Goal: Task Accomplishment & Management: Use online tool/utility

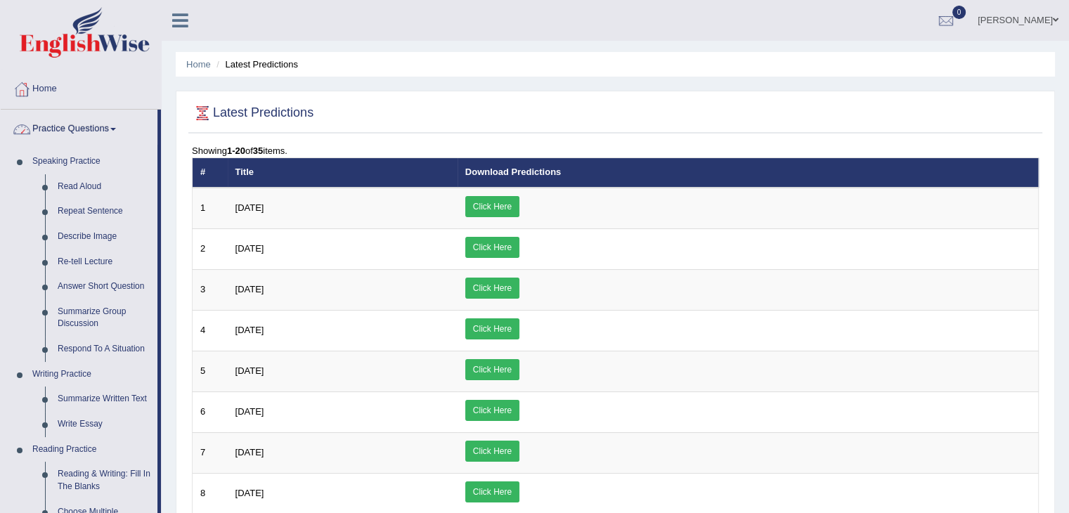
click at [75, 126] on link "Practice Questions" at bounding box center [79, 127] width 157 height 35
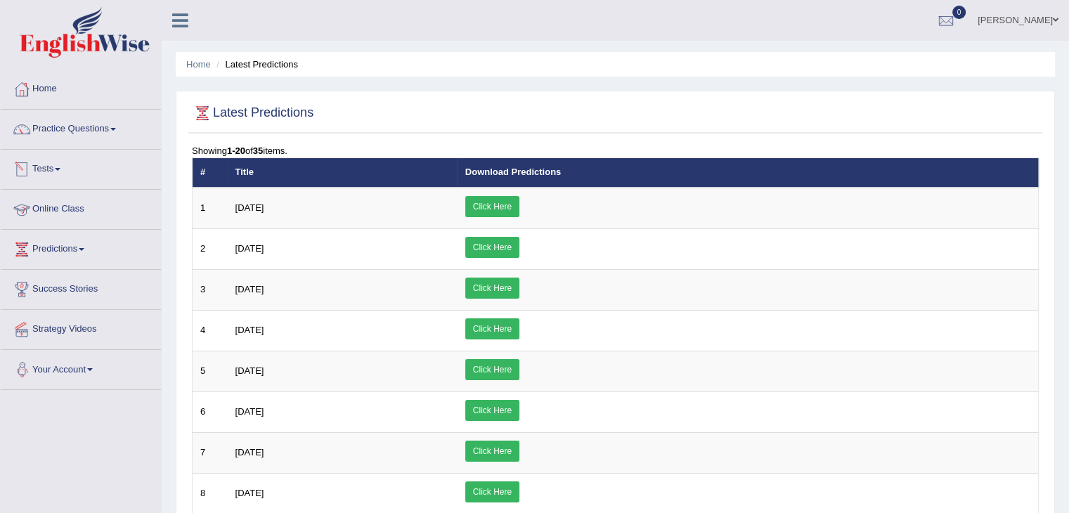
click at [41, 169] on link "Tests" at bounding box center [81, 167] width 160 height 35
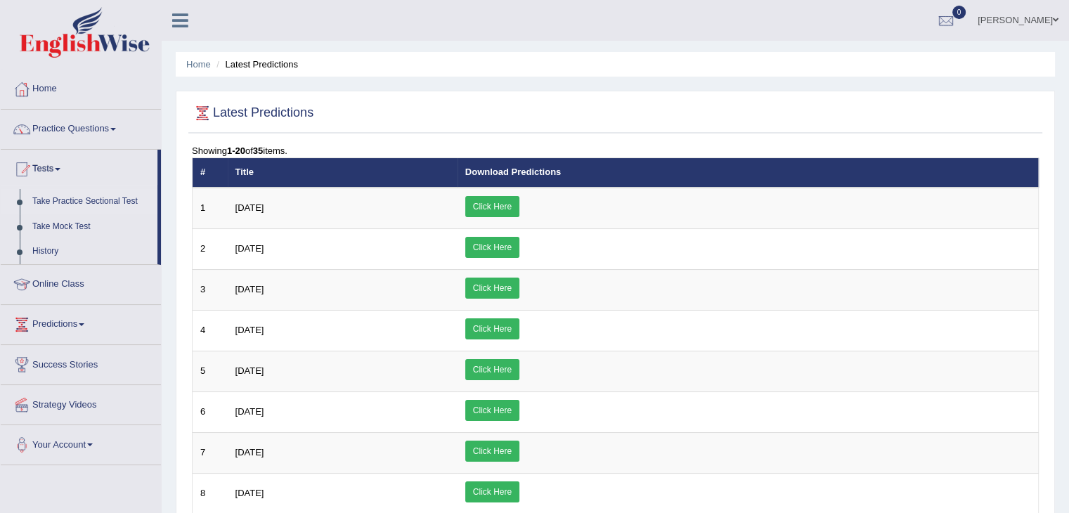
click at [70, 201] on link "Take Practice Sectional Test" at bounding box center [91, 201] width 131 height 25
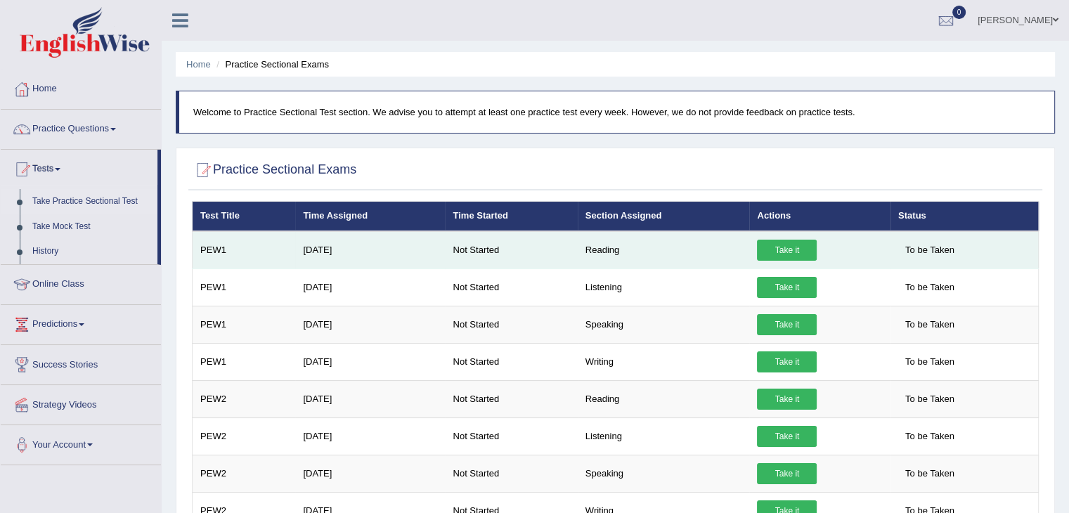
click at [783, 249] on link "Take it" at bounding box center [787, 250] width 60 height 21
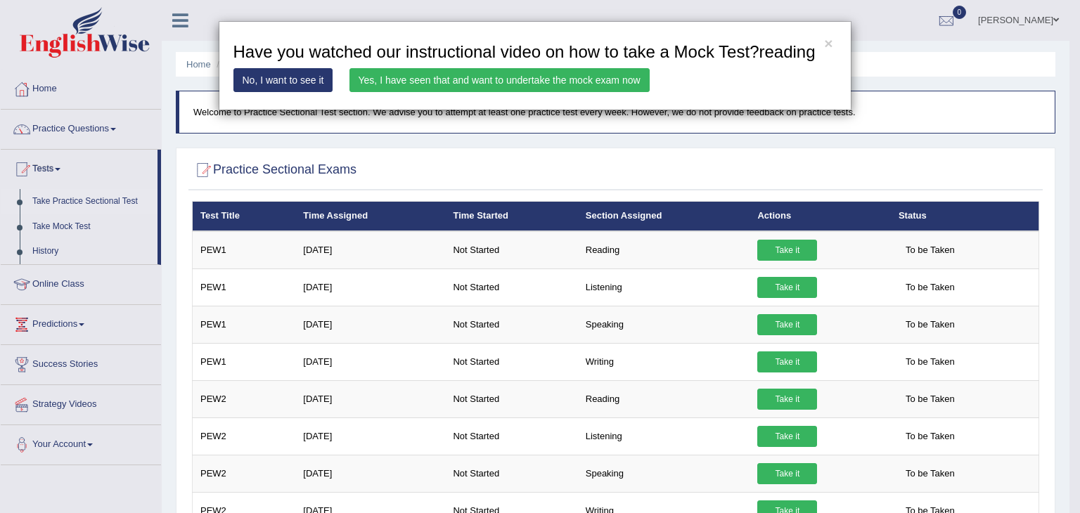
click at [467, 83] on link "Yes, I have seen that and want to undertake the mock exam now" at bounding box center [499, 80] width 300 height 24
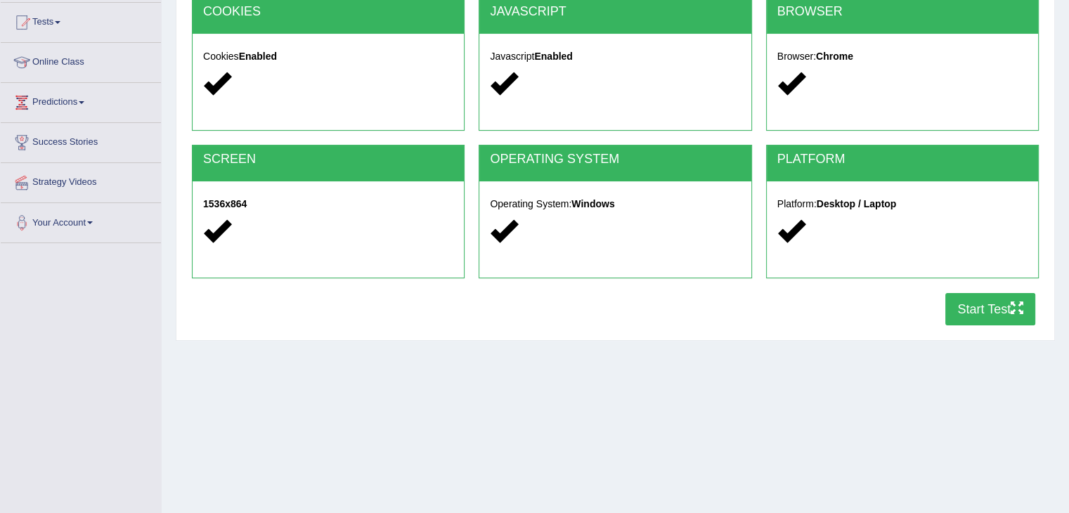
scroll to position [150, 0]
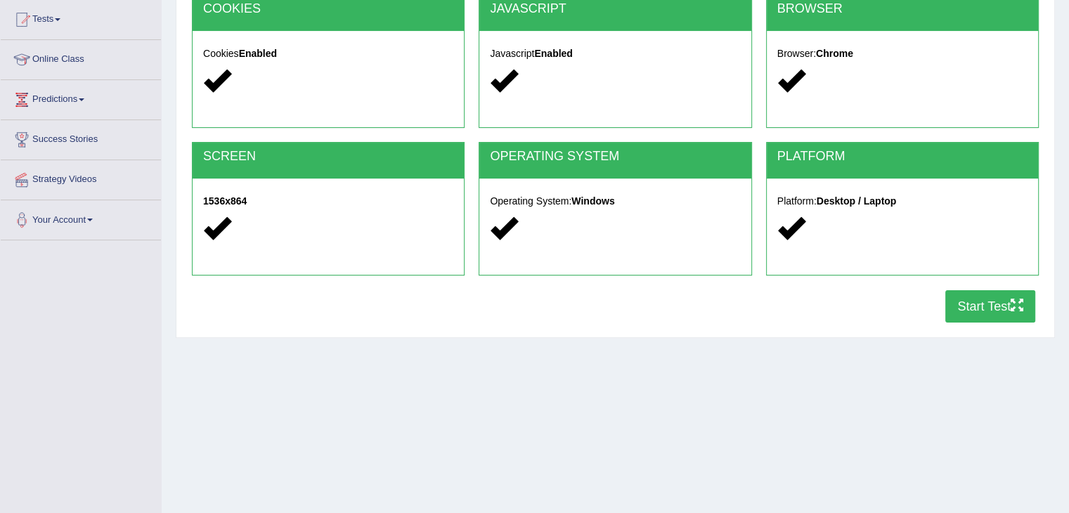
click at [983, 299] on button "Start Test" at bounding box center [991, 306] width 90 height 32
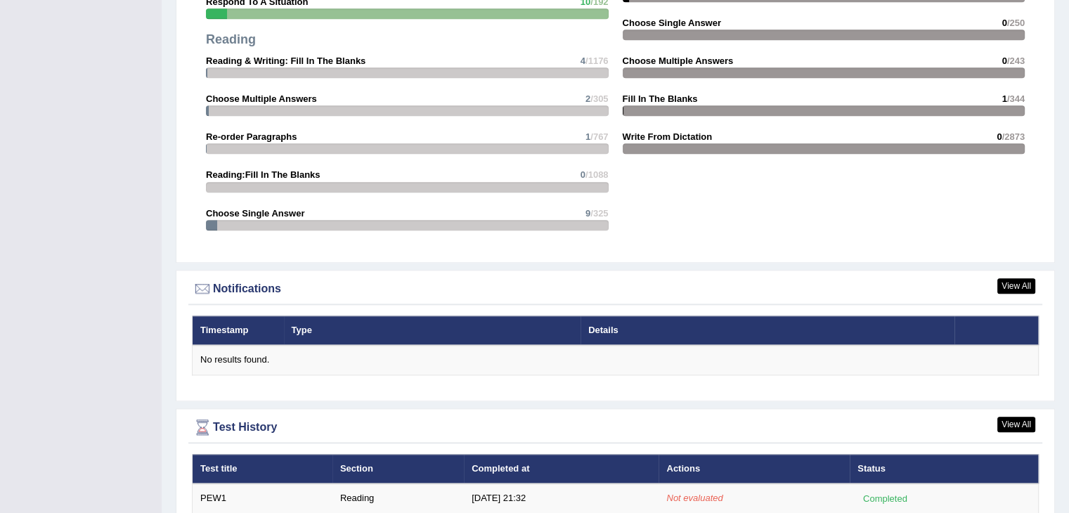
scroll to position [1515, 0]
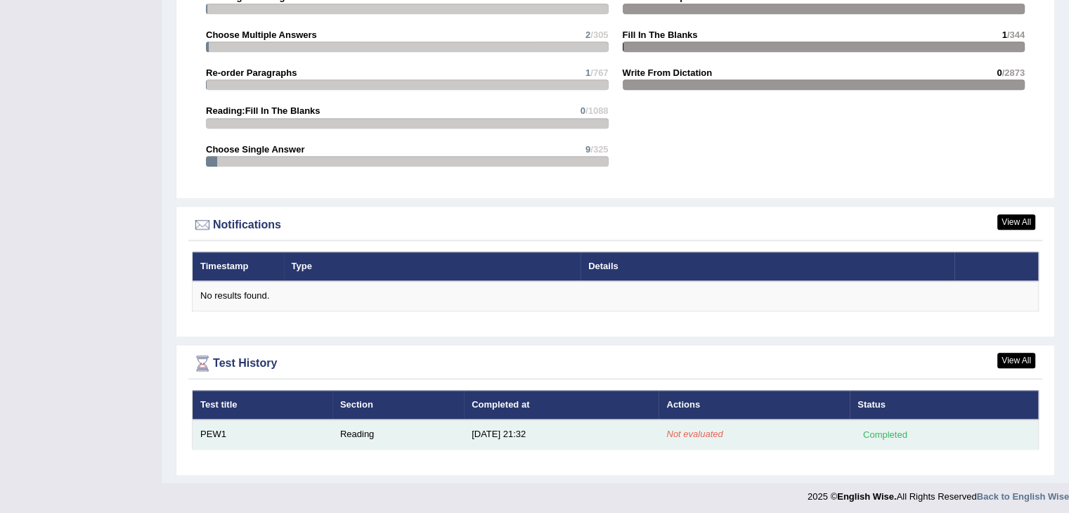
click at [886, 428] on div "Completed" at bounding box center [885, 434] width 55 height 15
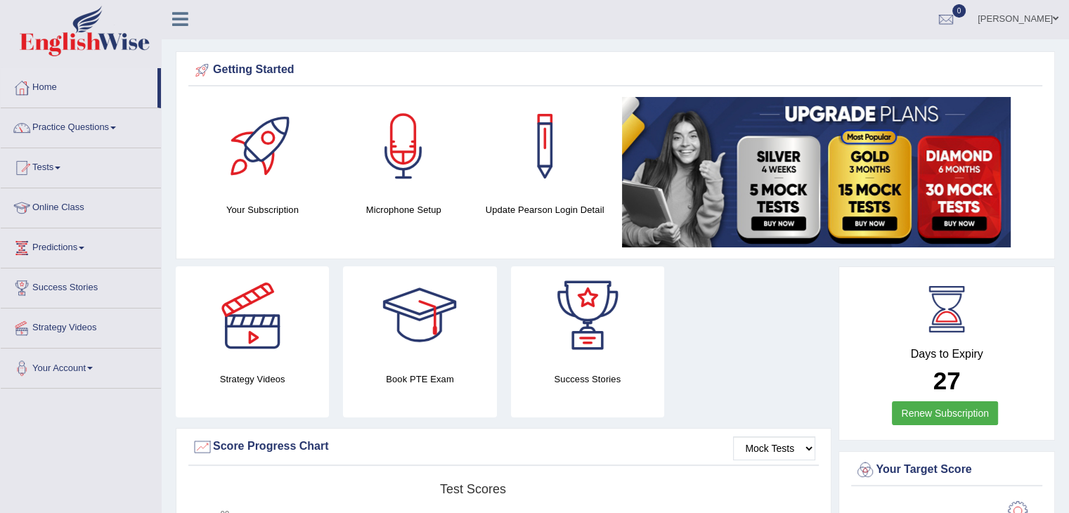
scroll to position [0, 0]
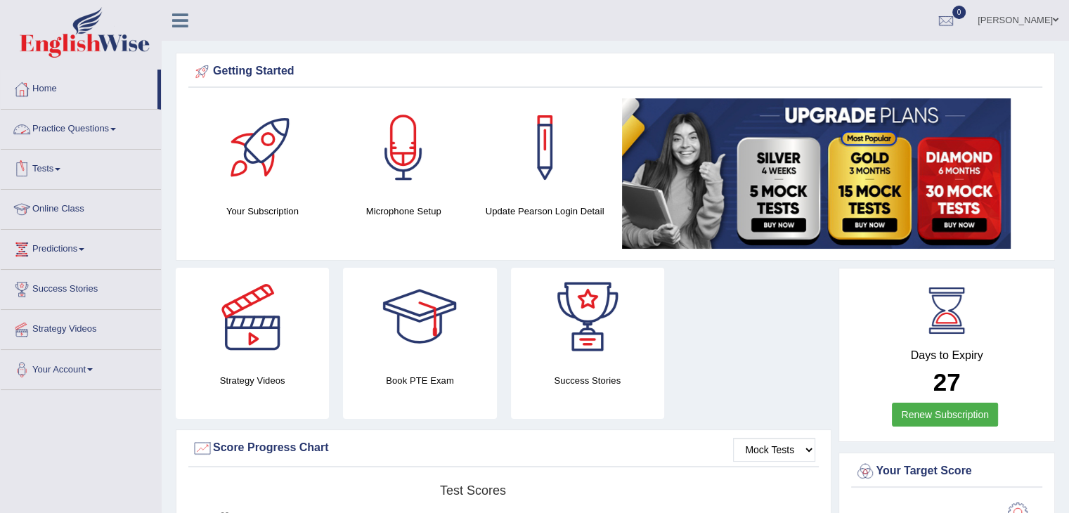
click at [55, 167] on link "Tests" at bounding box center [81, 167] width 160 height 35
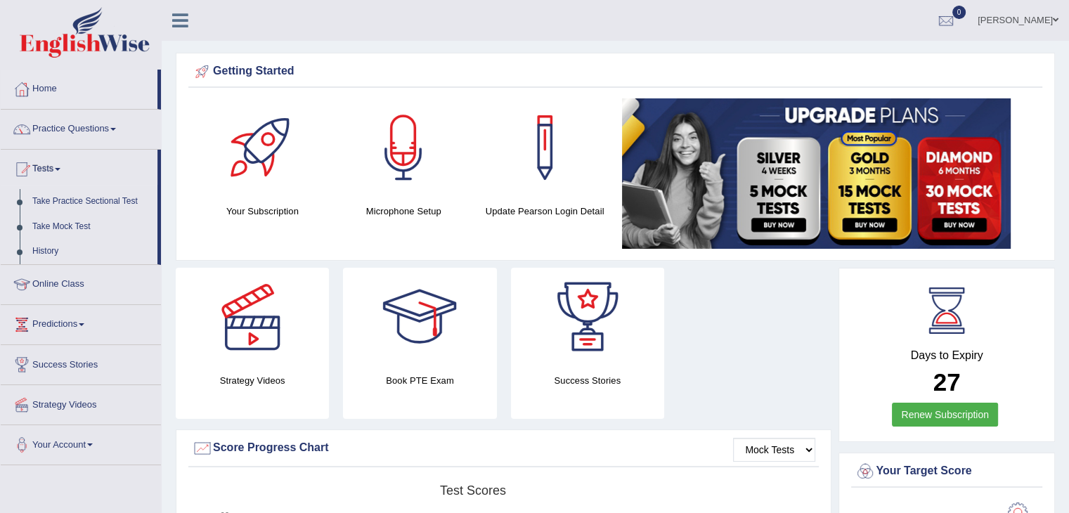
click at [94, 128] on link "Practice Questions" at bounding box center [81, 127] width 160 height 35
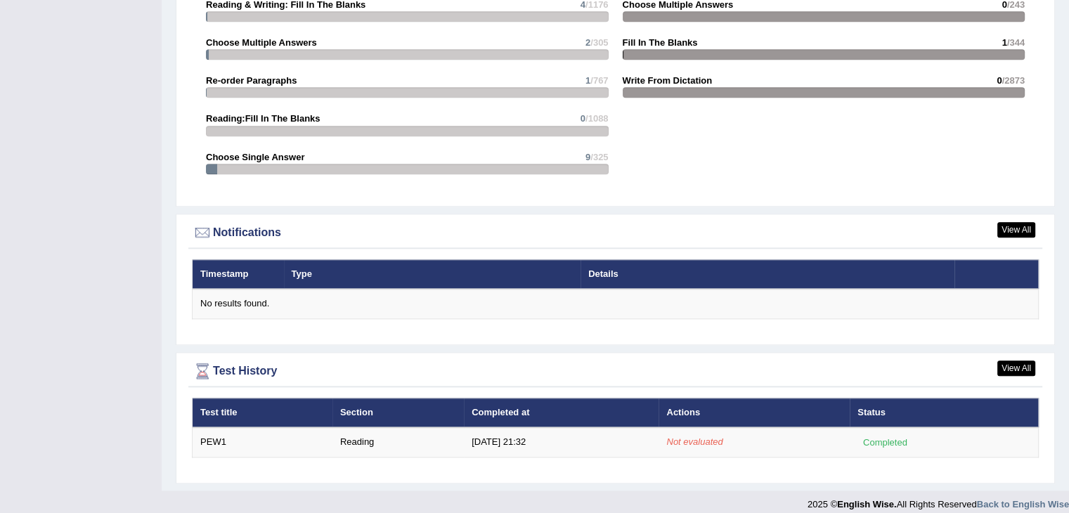
scroll to position [1503, 0]
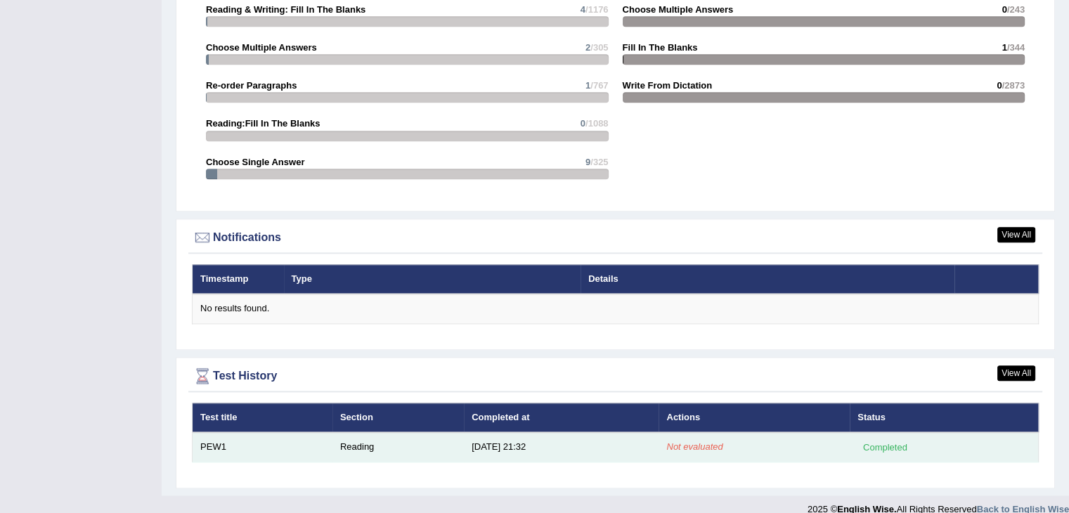
click at [496, 446] on td "8/24/25 21:32" at bounding box center [561, 447] width 195 height 30
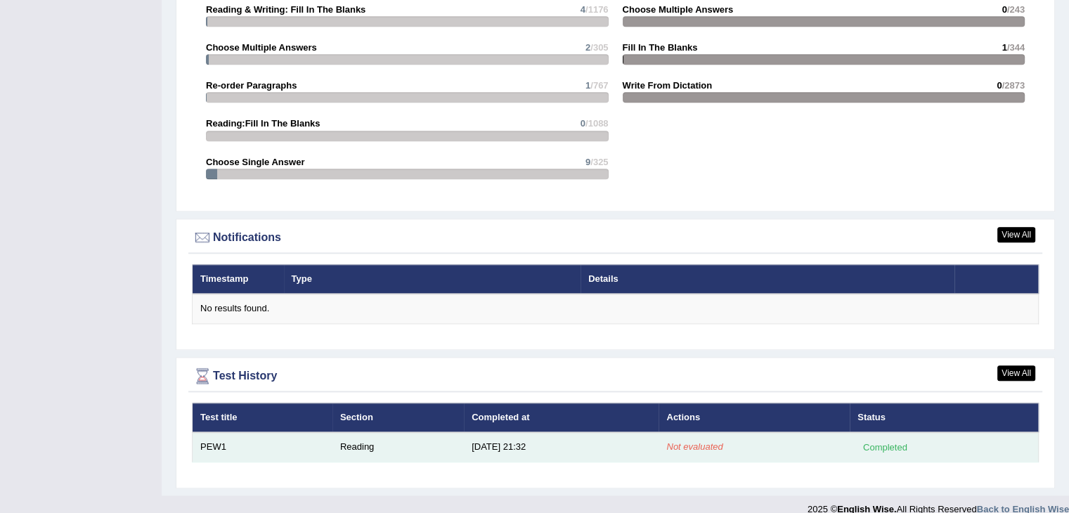
click at [496, 446] on td "8/24/25 21:32" at bounding box center [561, 447] width 195 height 30
click at [882, 445] on div "Completed" at bounding box center [885, 447] width 55 height 15
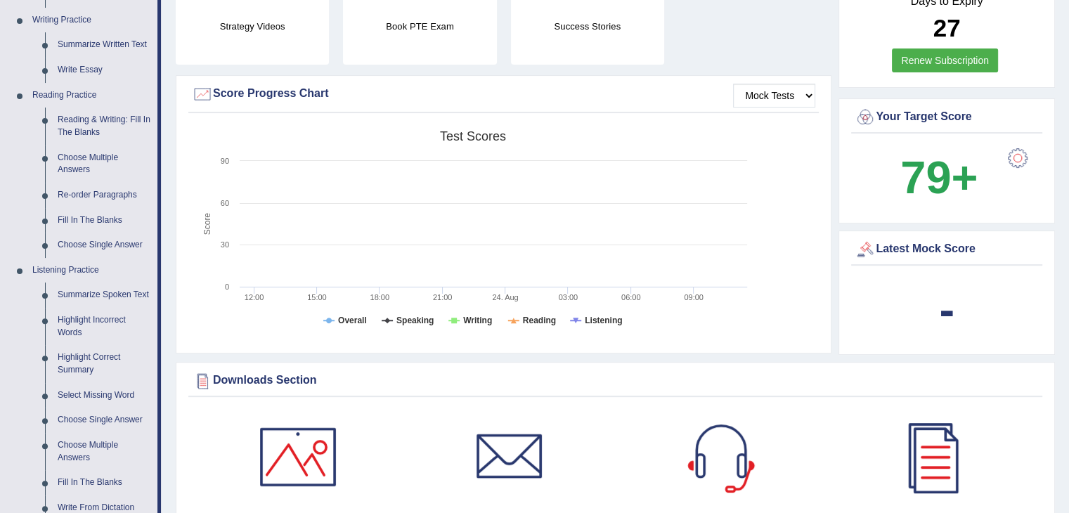
scroll to position [245, 0]
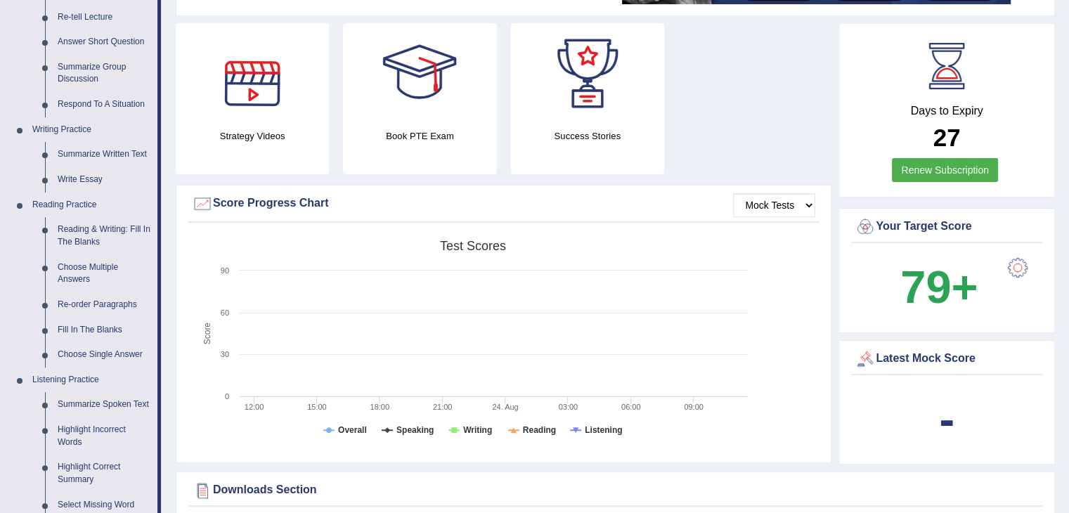
click at [255, 61] on div at bounding box center [252, 72] width 98 height 98
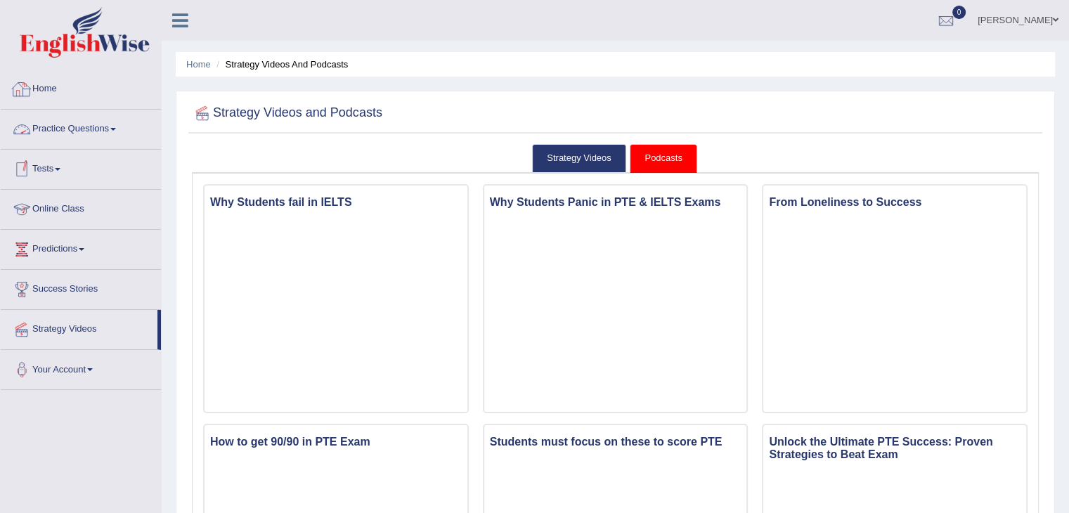
click at [44, 85] on link "Home" at bounding box center [81, 87] width 160 height 35
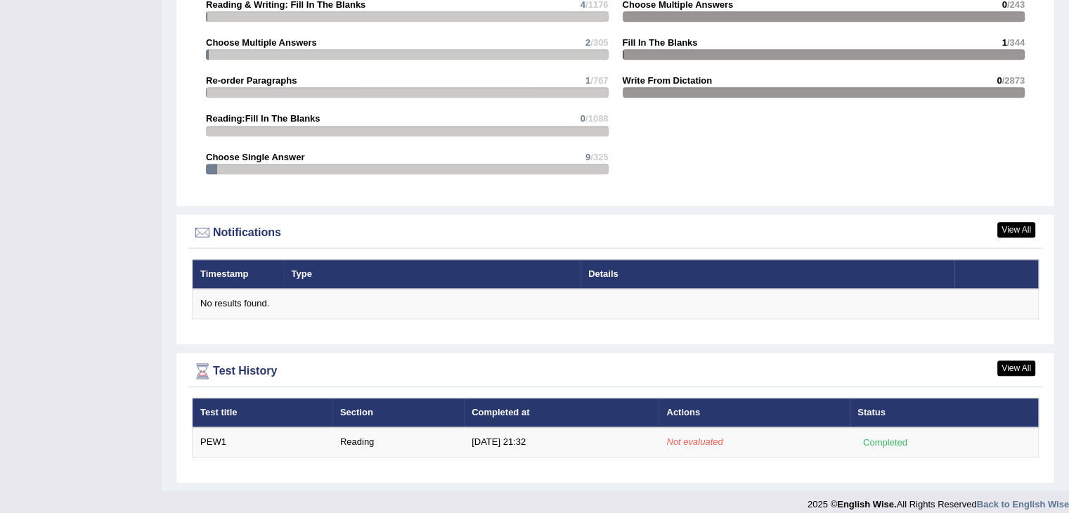
scroll to position [1515, 0]
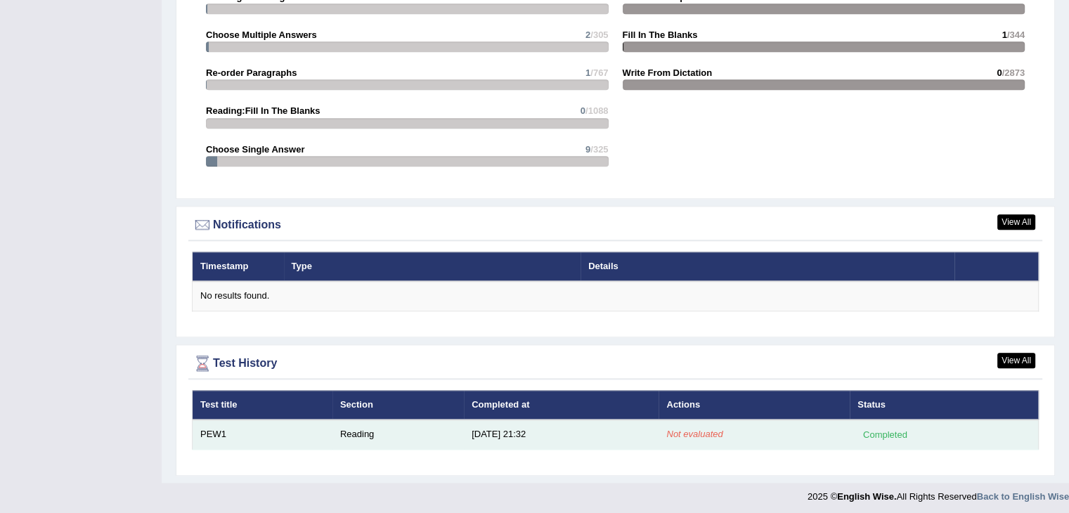
click at [887, 427] on div "Completed" at bounding box center [885, 434] width 55 height 15
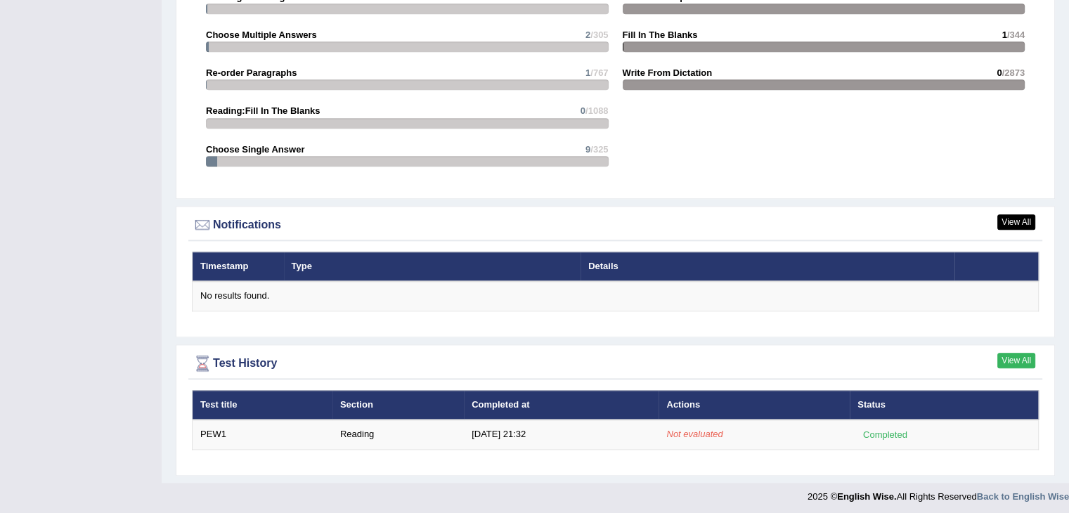
click at [1012, 354] on link "View All" at bounding box center [1017, 360] width 38 height 15
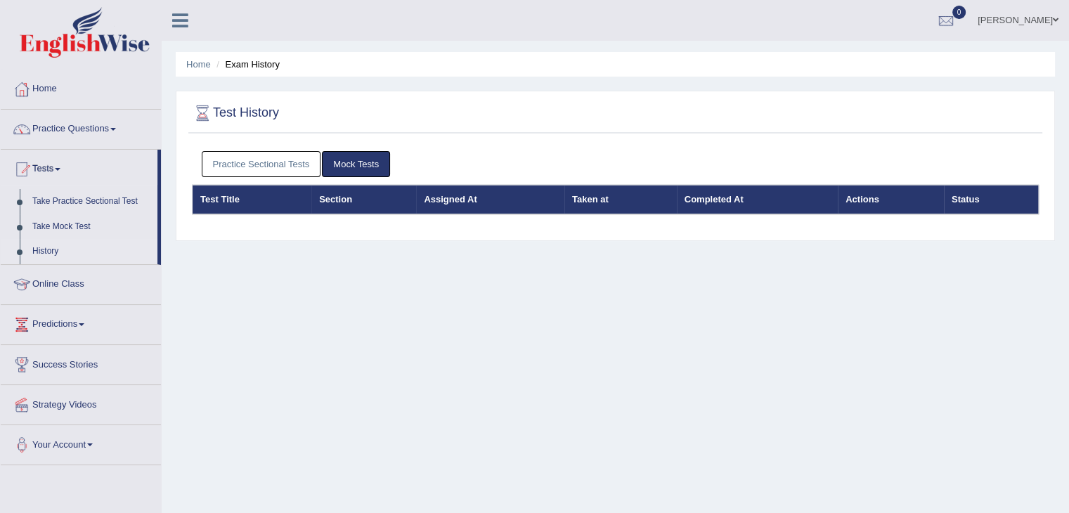
click at [290, 165] on link "Practice Sectional Tests" at bounding box center [262, 164] width 120 height 26
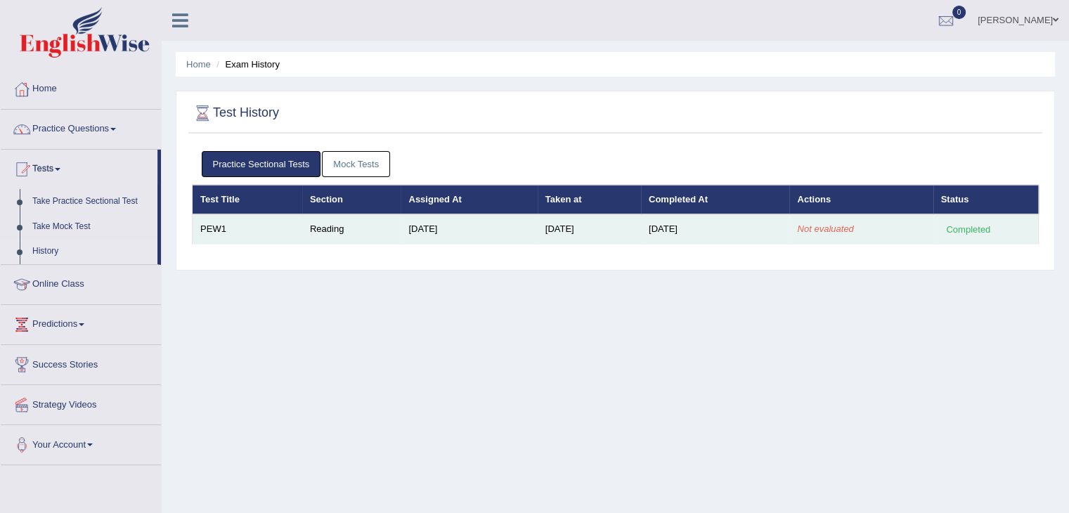
click at [825, 232] on em "Not evaluated" at bounding box center [825, 229] width 56 height 11
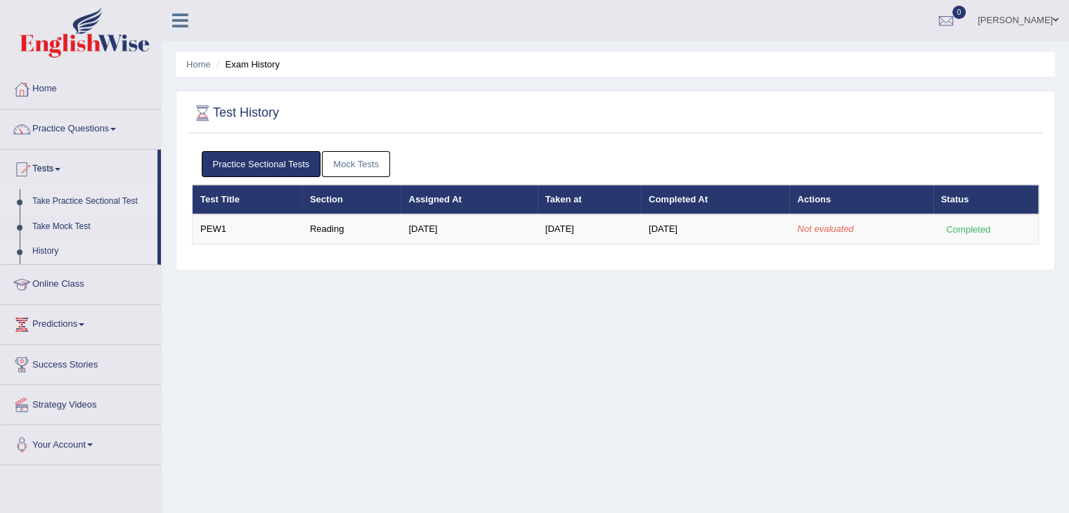
click at [65, 205] on link "Take Practice Sectional Test" at bounding box center [91, 201] width 131 height 25
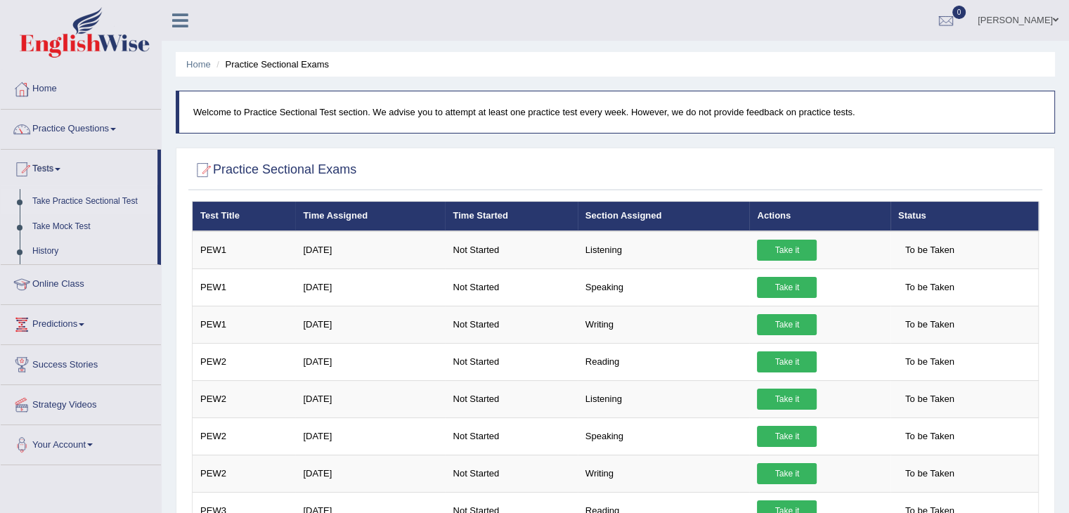
scroll to position [34, 0]
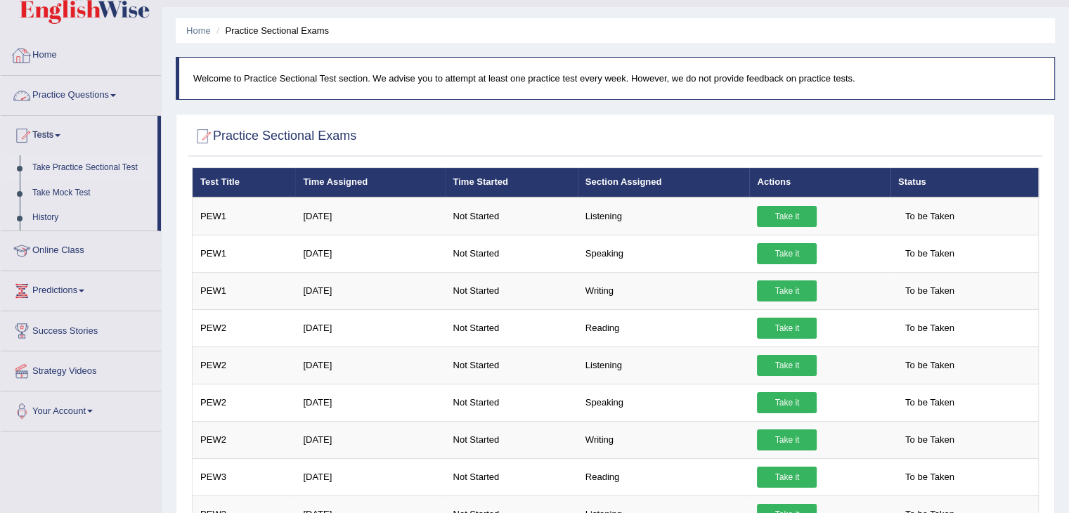
click at [82, 89] on link "Practice Questions" at bounding box center [81, 93] width 160 height 35
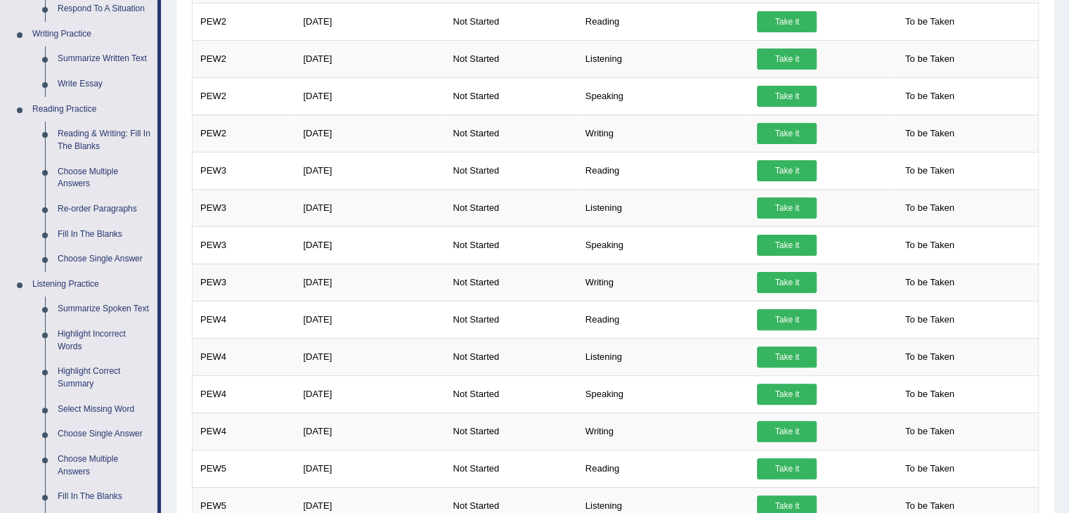
scroll to position [338, 0]
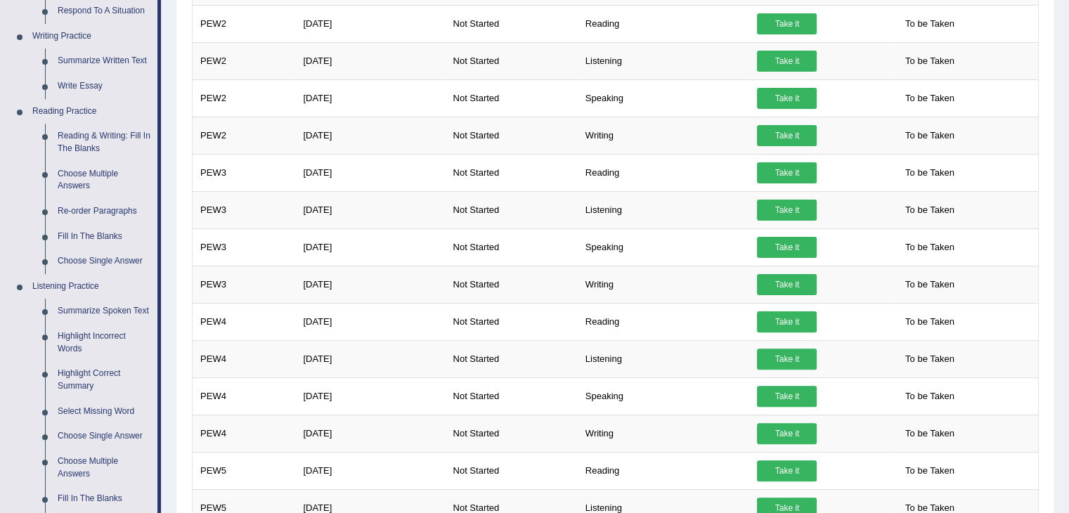
drag, startPoint x: 1074, startPoint y: 94, endPoint x: 1073, endPoint y: 172, distance: 78.1
click at [73, 110] on link "Reading Practice" at bounding box center [91, 111] width 131 height 25
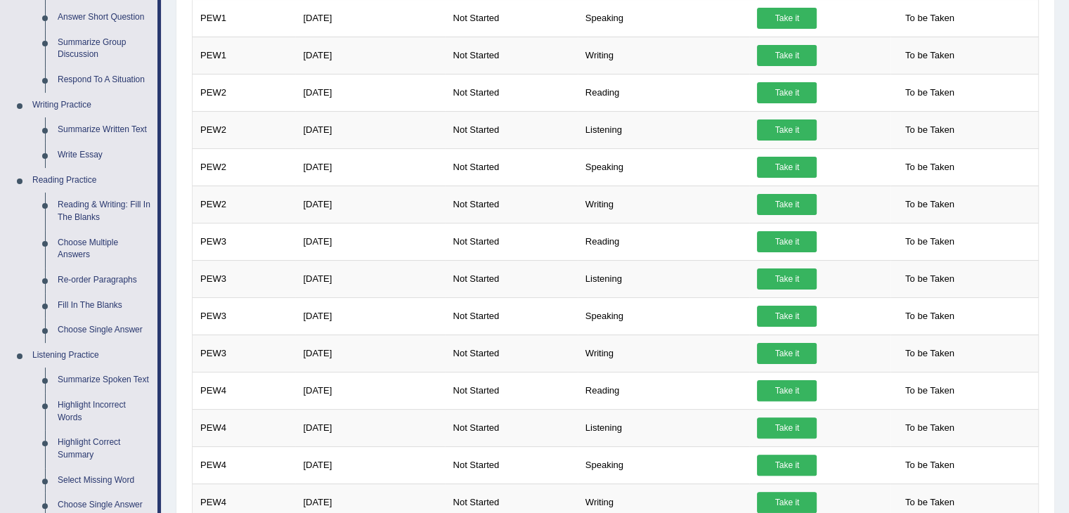
scroll to position [304, 0]
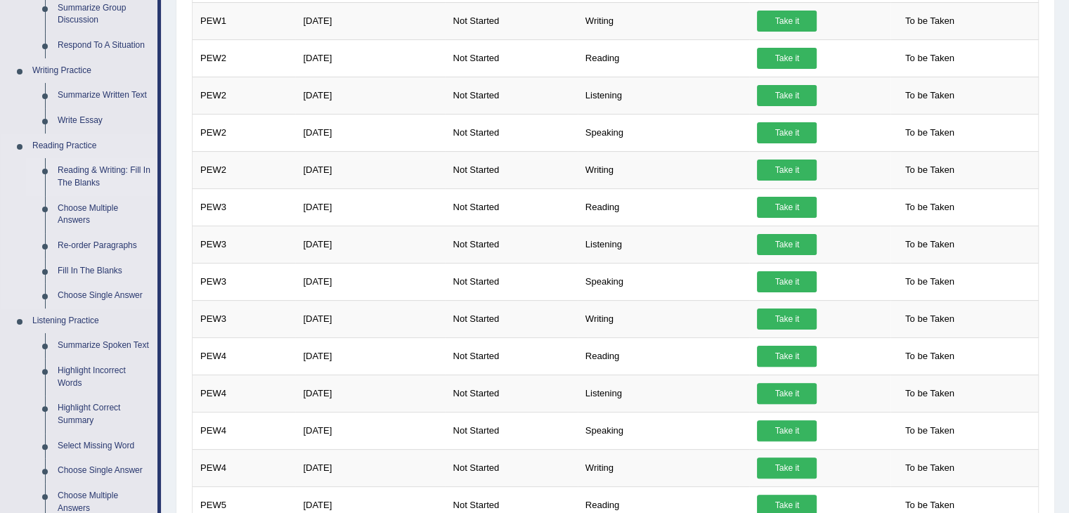
click at [101, 172] on link "Reading & Writing: Fill In The Blanks" at bounding box center [104, 176] width 106 height 37
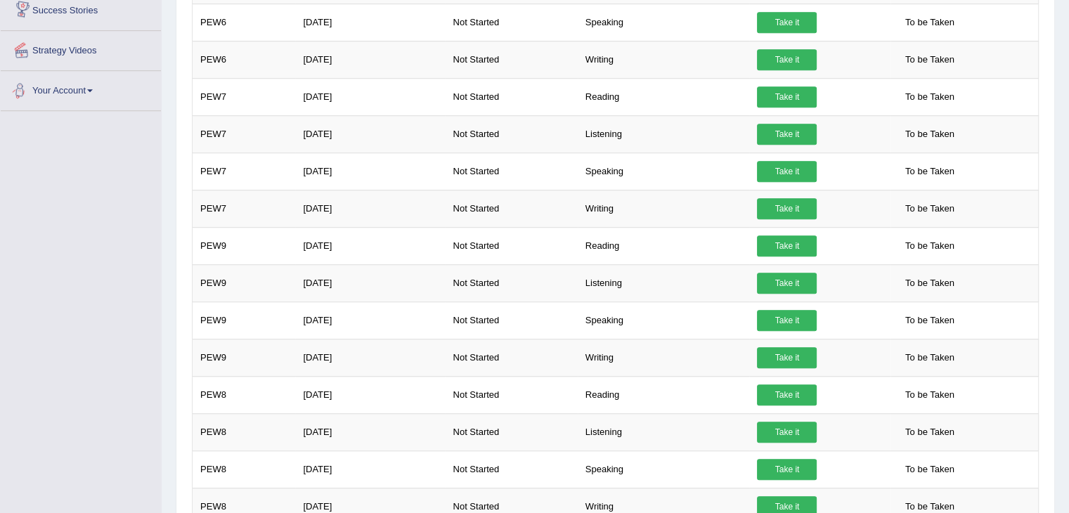
scroll to position [967, 0]
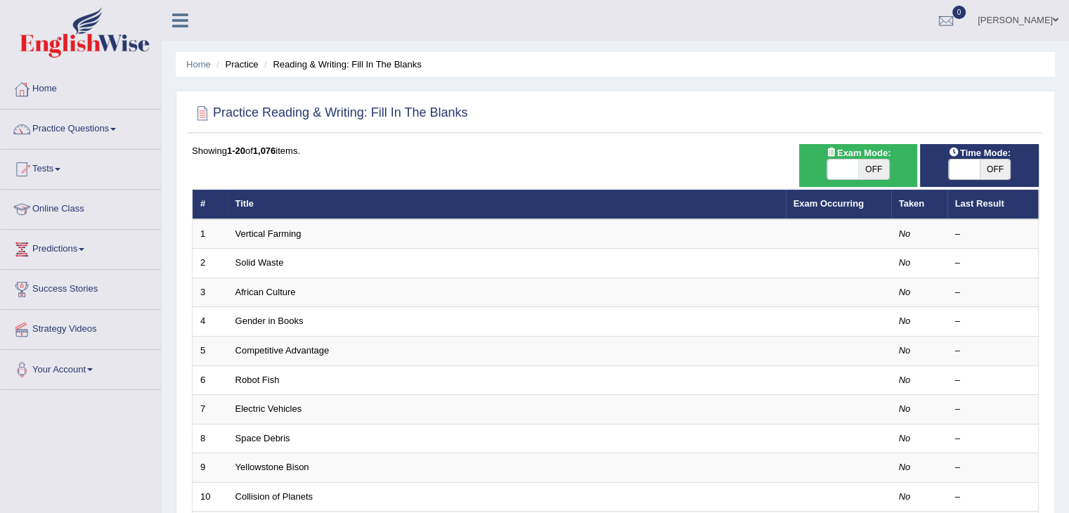
click at [878, 171] on span "OFF" at bounding box center [874, 170] width 31 height 20
checkbox input "true"
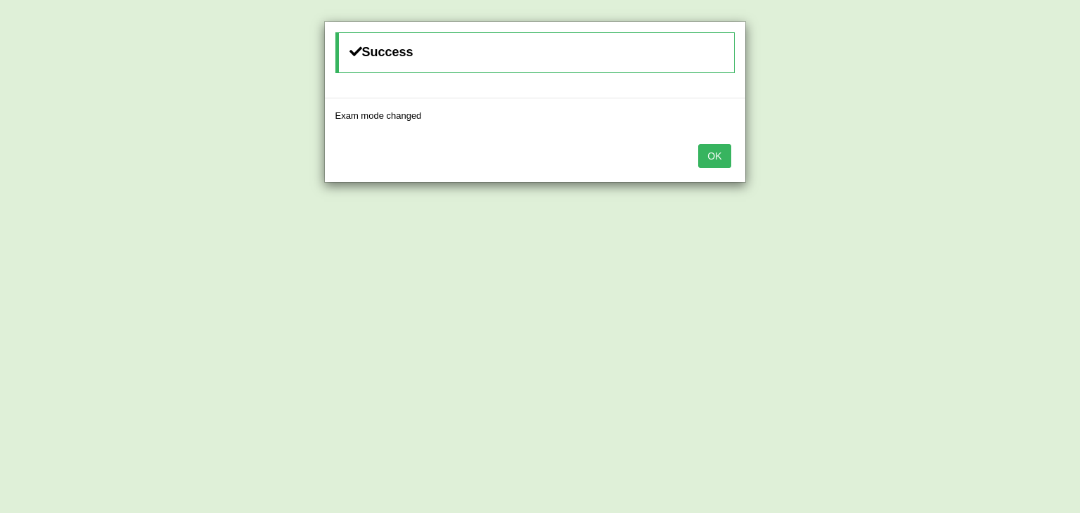
click at [710, 153] on button "OK" at bounding box center [714, 156] width 32 height 24
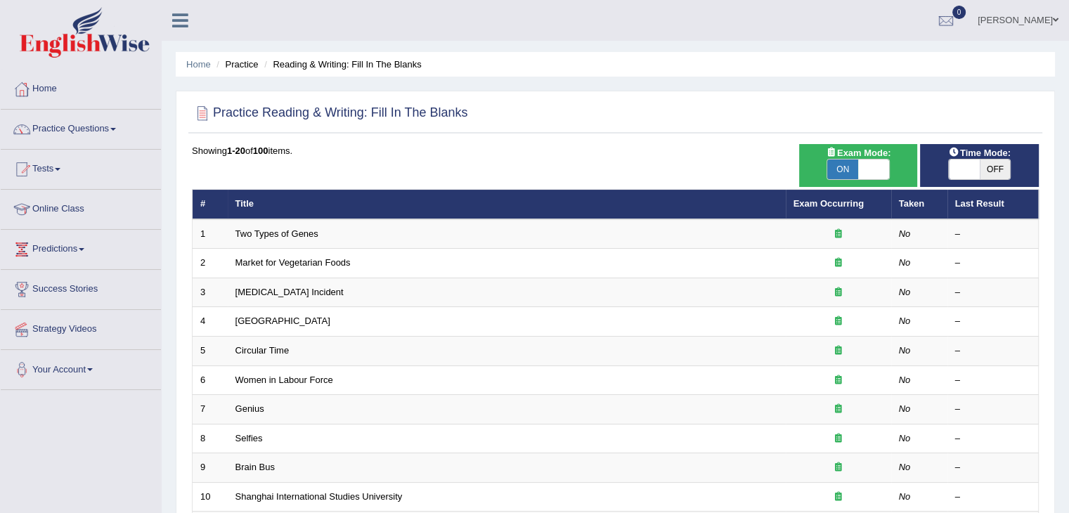
click at [996, 172] on span "OFF" at bounding box center [995, 170] width 31 height 20
checkbox input "true"
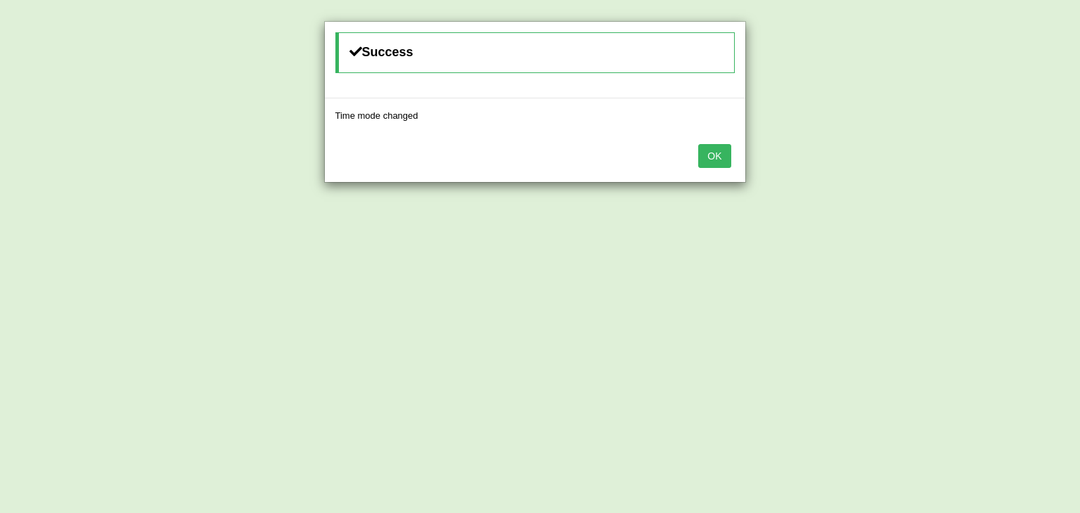
click at [714, 161] on button "OK" at bounding box center [714, 156] width 32 height 24
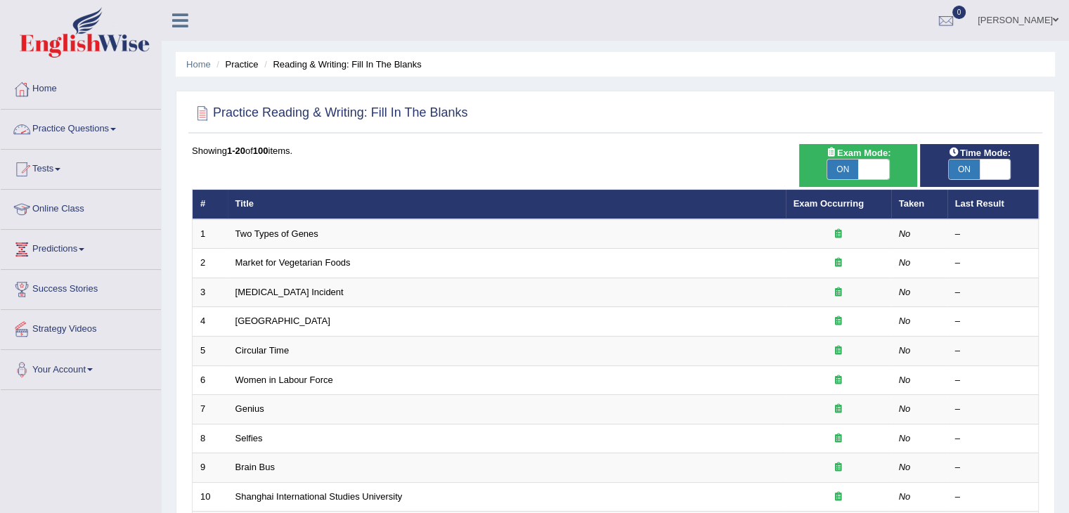
click at [76, 129] on link "Practice Questions" at bounding box center [81, 127] width 160 height 35
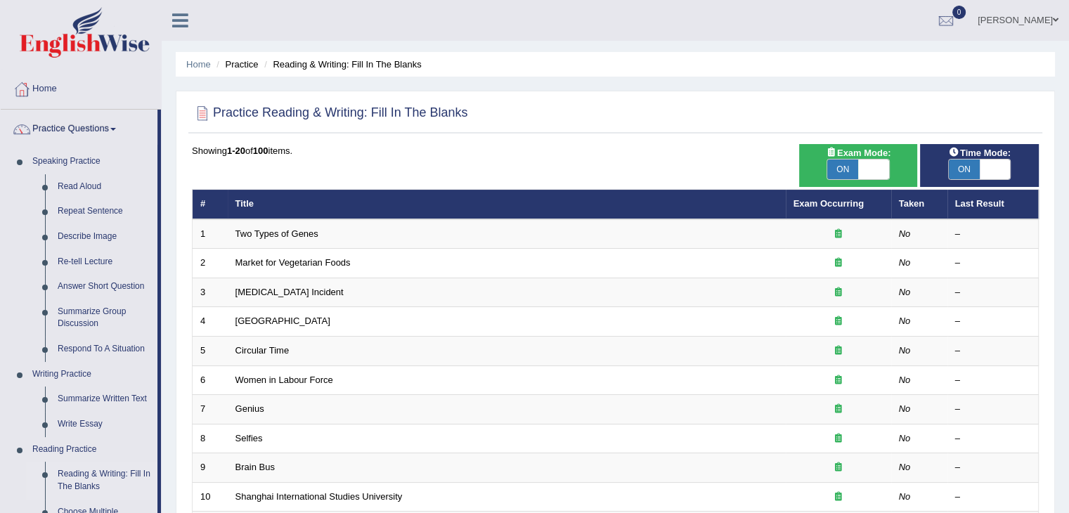
drag, startPoint x: 158, startPoint y: 131, endPoint x: 160, endPoint y: 147, distance: 15.5
click at [160, 147] on li "Practice Questions Speaking Practice Read Aloud Repeat Sentence Describe Image …" at bounding box center [81, 505] width 160 height 791
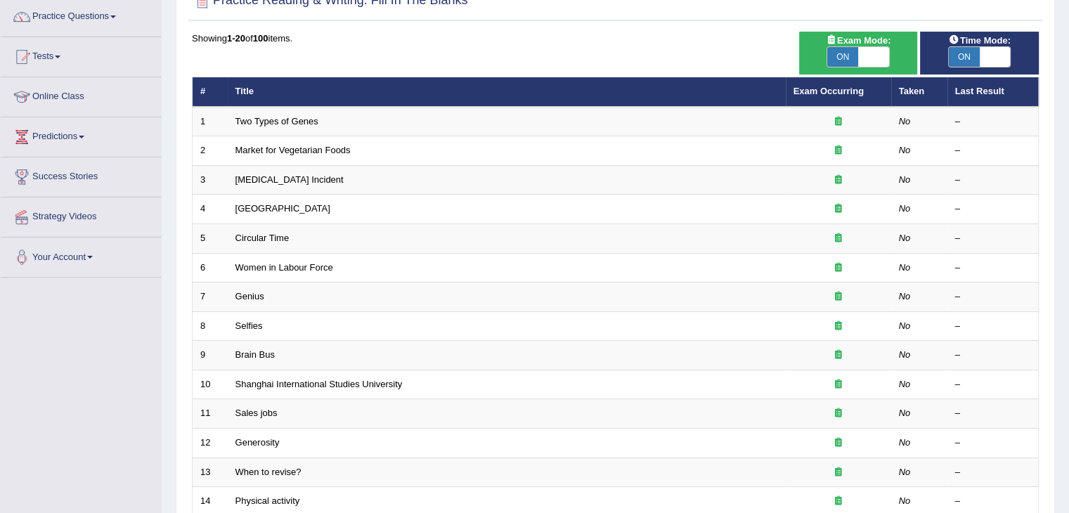
scroll to position [98, 0]
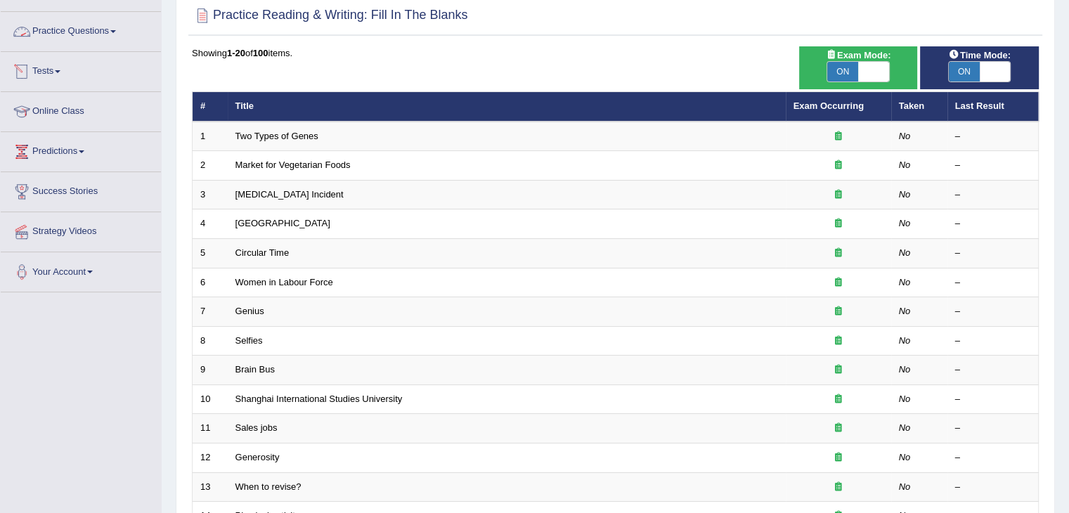
click at [46, 70] on link "Tests" at bounding box center [81, 69] width 160 height 35
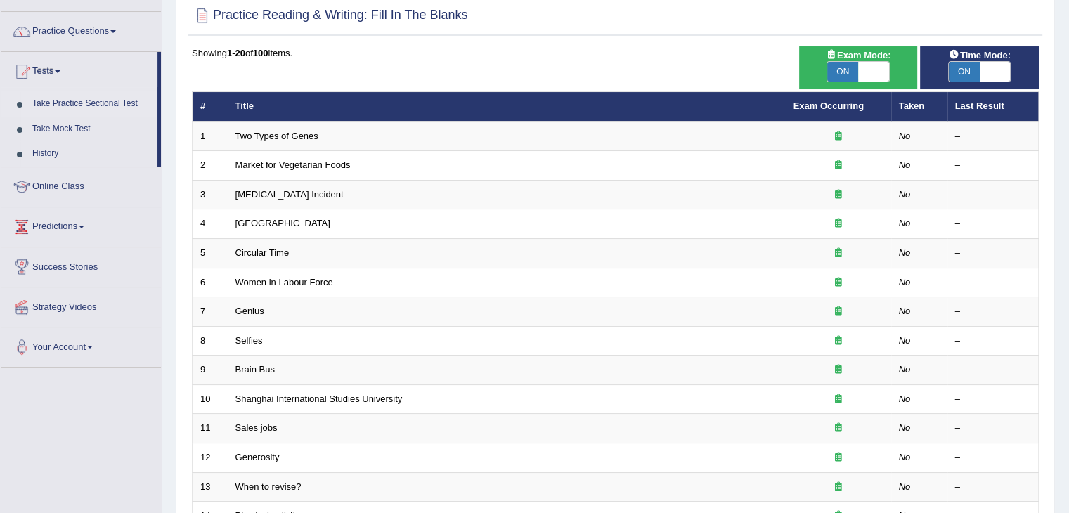
click at [62, 103] on link "Take Practice Sectional Test" at bounding box center [91, 103] width 131 height 25
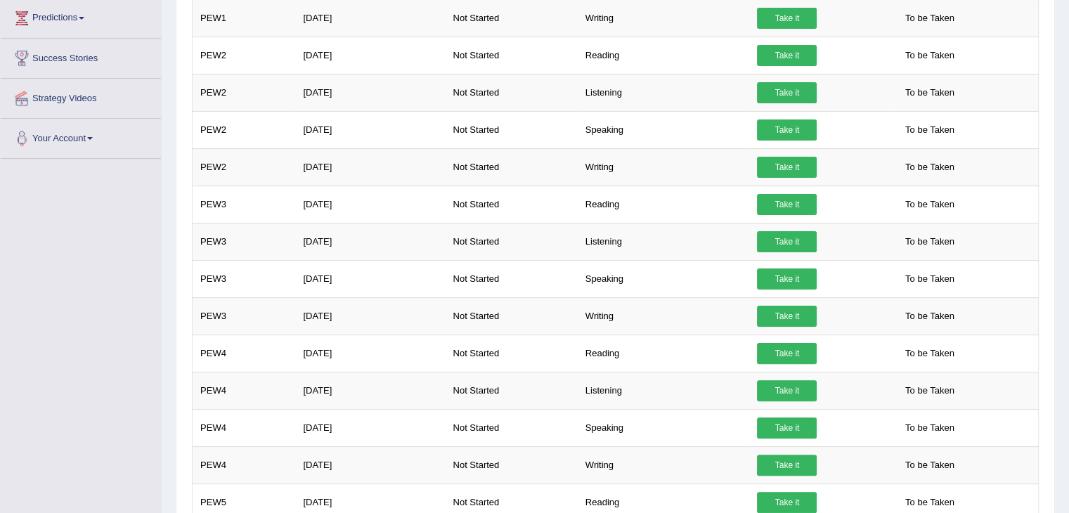
scroll to position [6, 0]
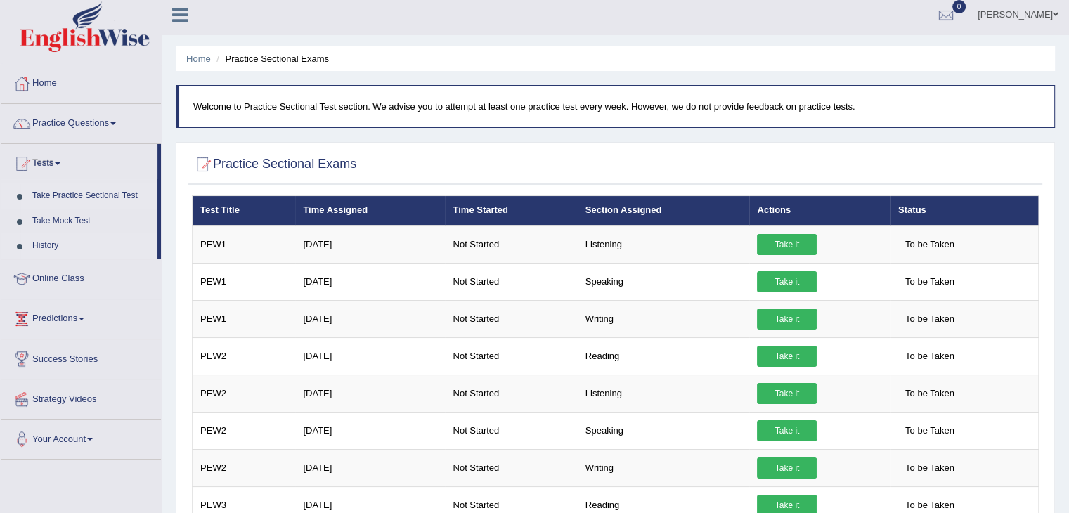
click at [44, 243] on link "History" at bounding box center [91, 245] width 131 height 25
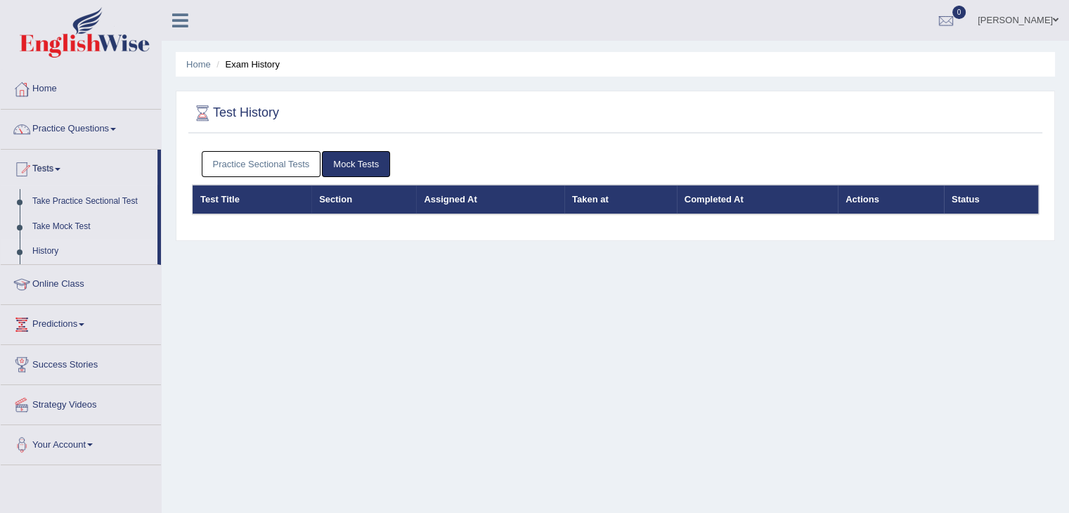
click at [239, 164] on link "Practice Sectional Tests" at bounding box center [262, 164] width 120 height 26
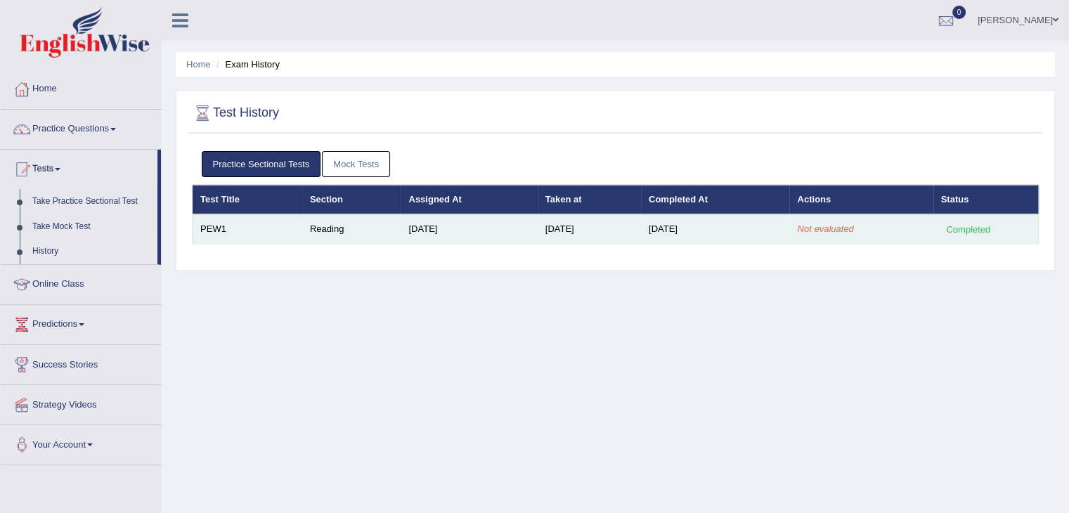
click at [956, 226] on div "Completed" at bounding box center [968, 229] width 55 height 15
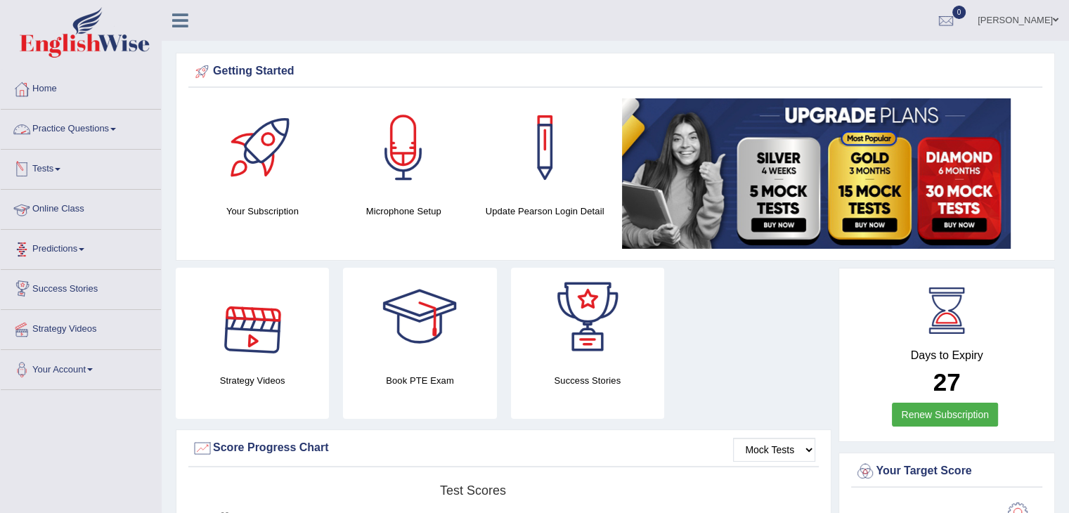
click at [60, 124] on link "Practice Questions" at bounding box center [81, 127] width 160 height 35
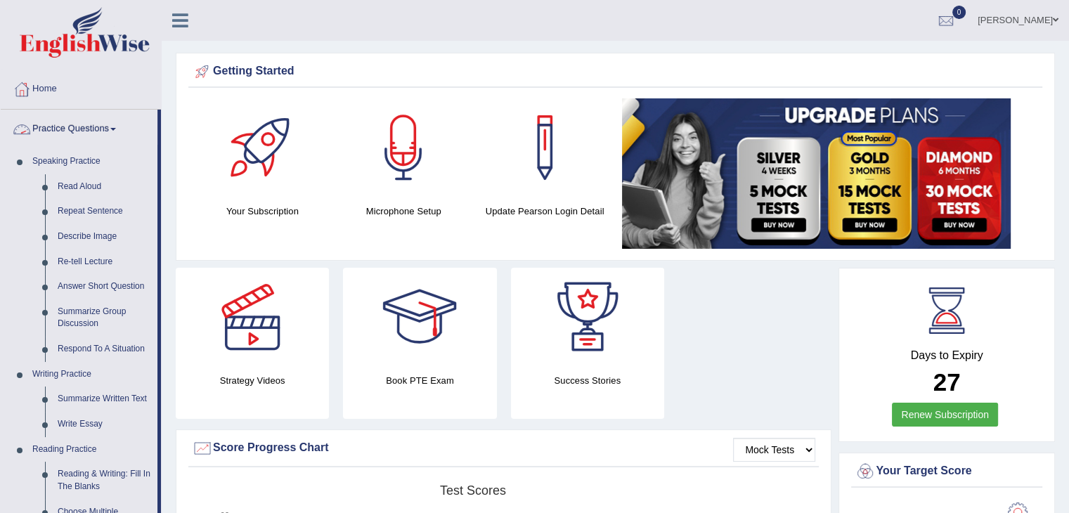
click at [80, 122] on link "Practice Questions" at bounding box center [79, 127] width 157 height 35
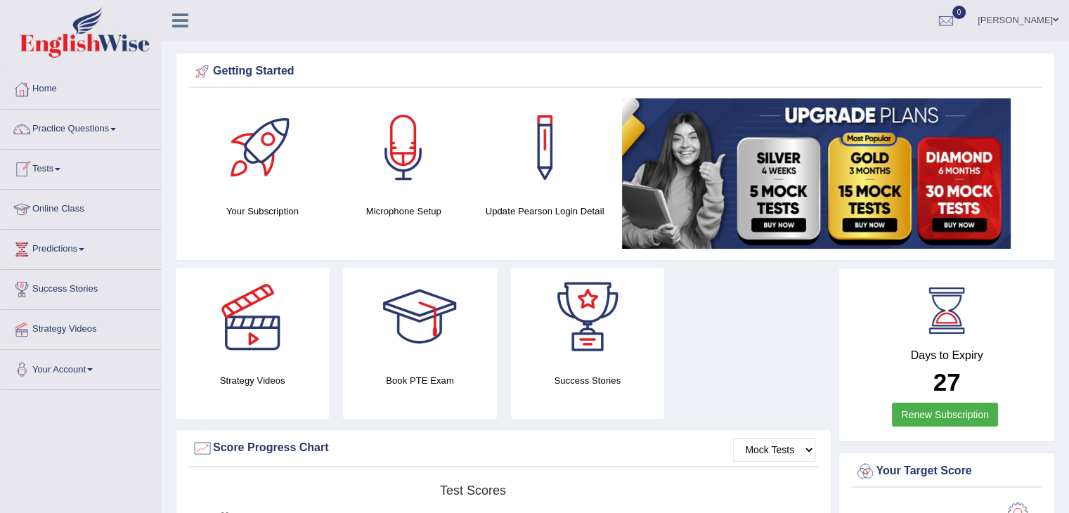
click at [60, 171] on link "Tests" at bounding box center [81, 167] width 160 height 35
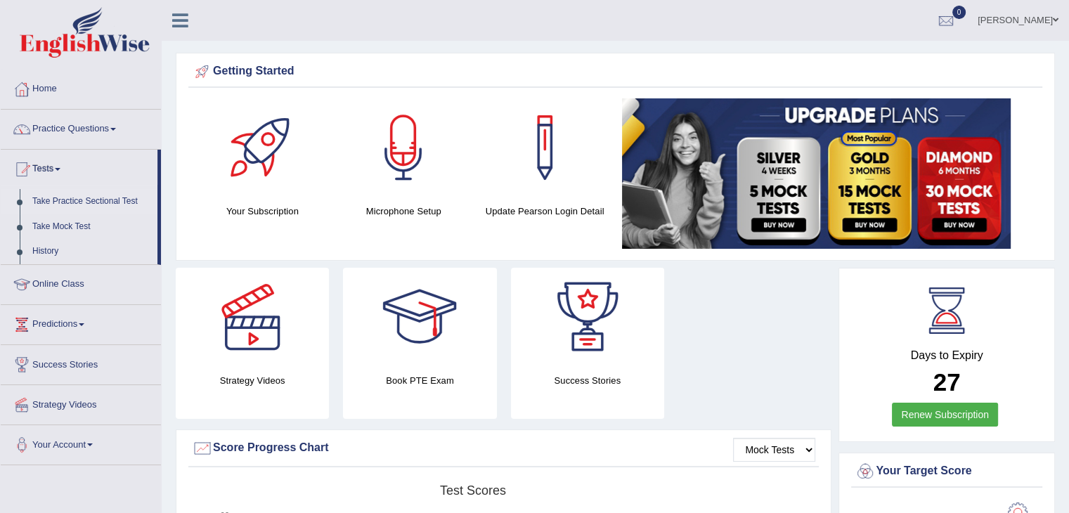
click at [56, 198] on link "Take Practice Sectional Test" at bounding box center [91, 201] width 131 height 25
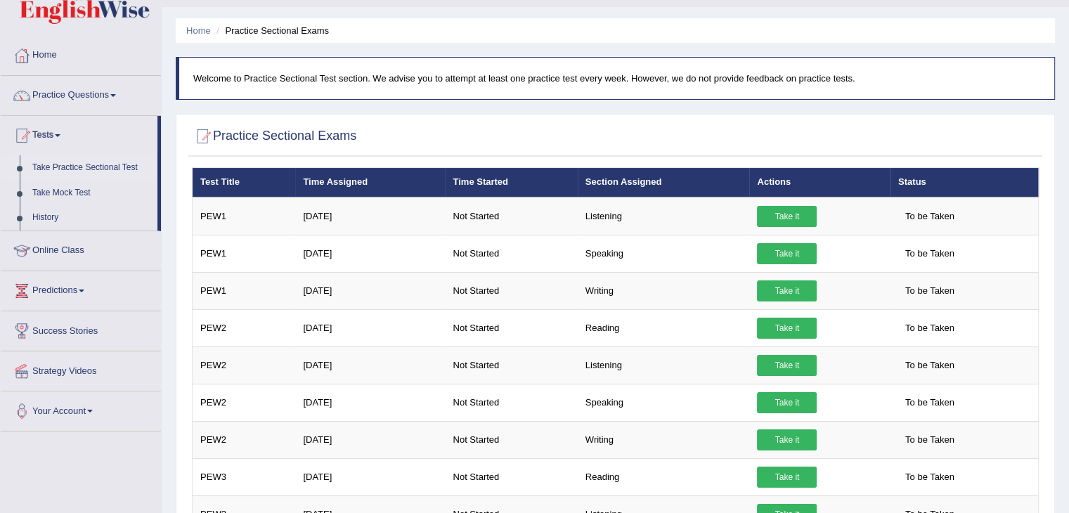
scroll to position [12, 0]
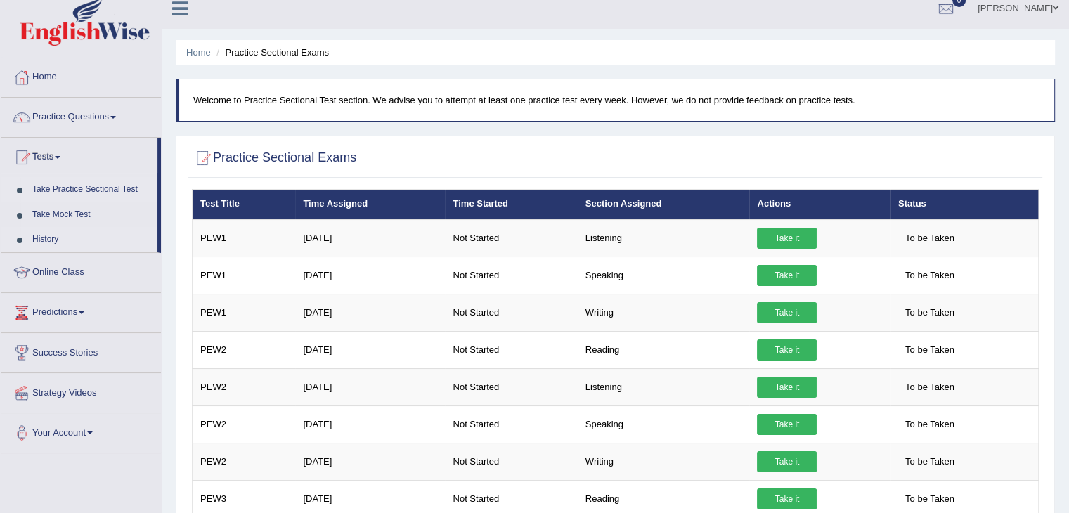
click at [36, 236] on link "History" at bounding box center [91, 239] width 131 height 25
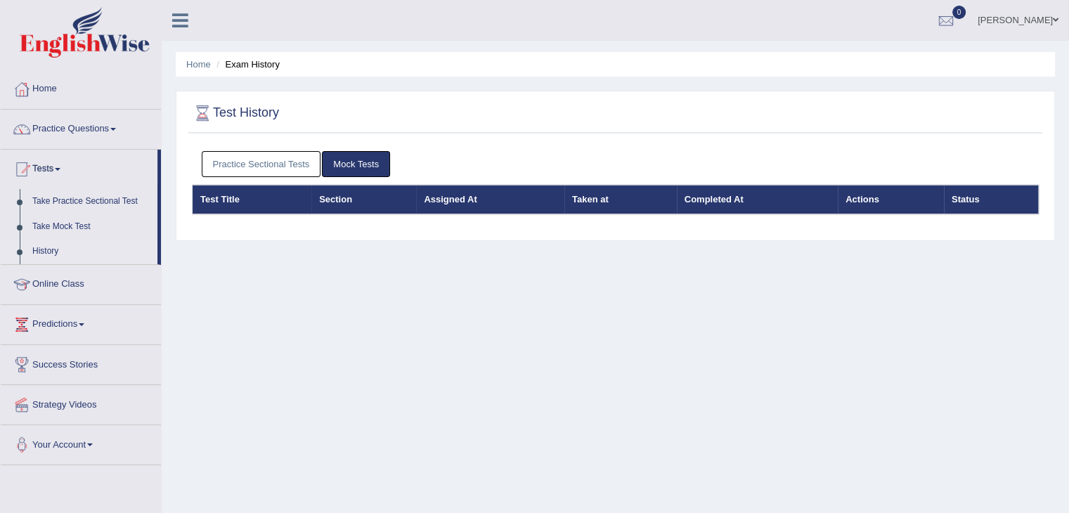
click at [286, 167] on link "Practice Sectional Tests" at bounding box center [262, 164] width 120 height 26
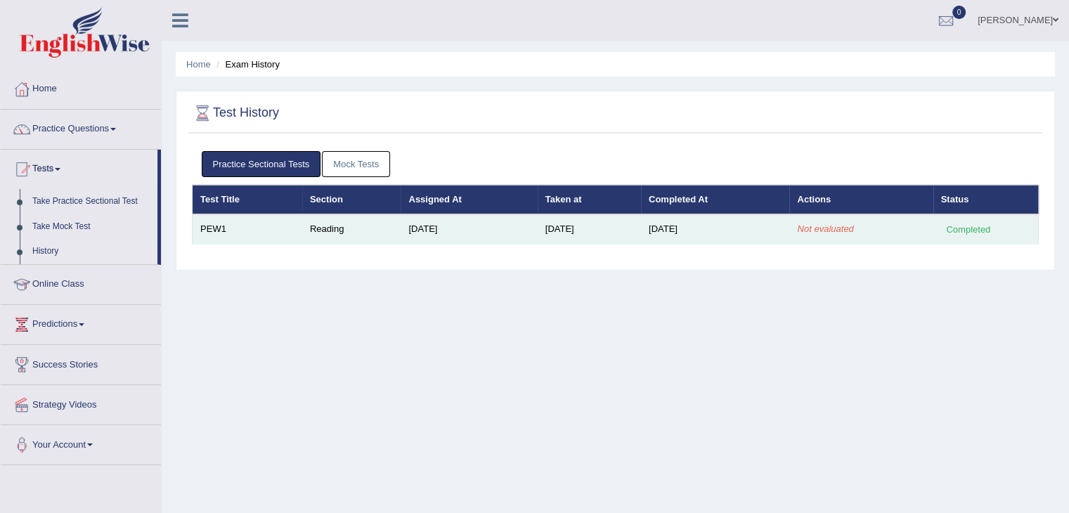
click at [967, 233] on div "Completed" at bounding box center [968, 229] width 55 height 15
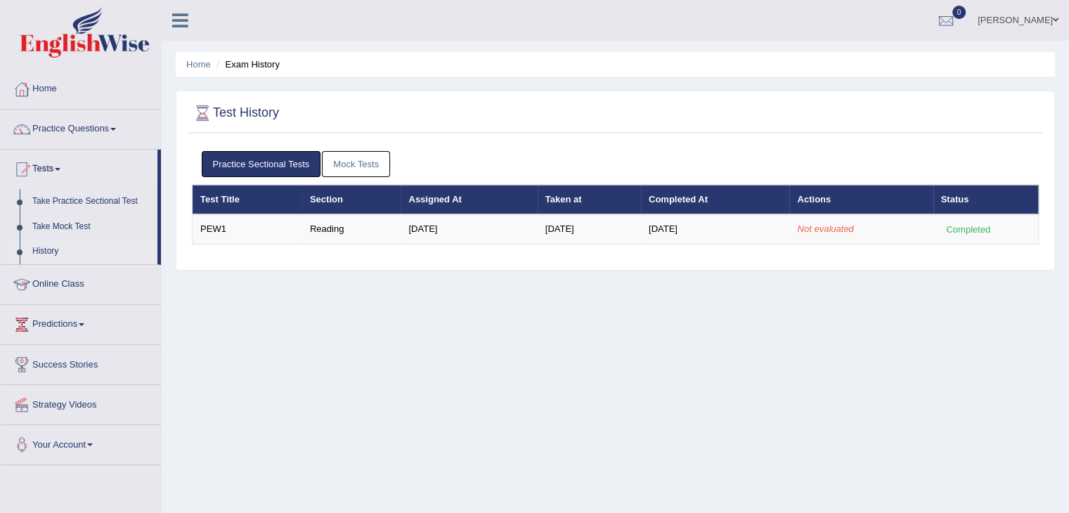
click at [337, 162] on link "Mock Tests" at bounding box center [356, 164] width 68 height 26
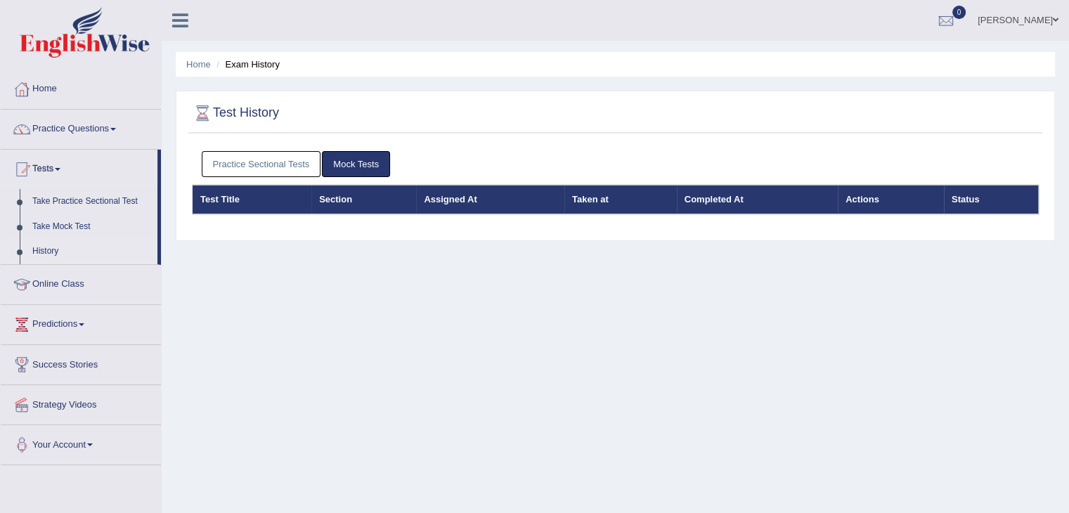
click at [281, 164] on link "Practice Sectional Tests" at bounding box center [262, 164] width 120 height 26
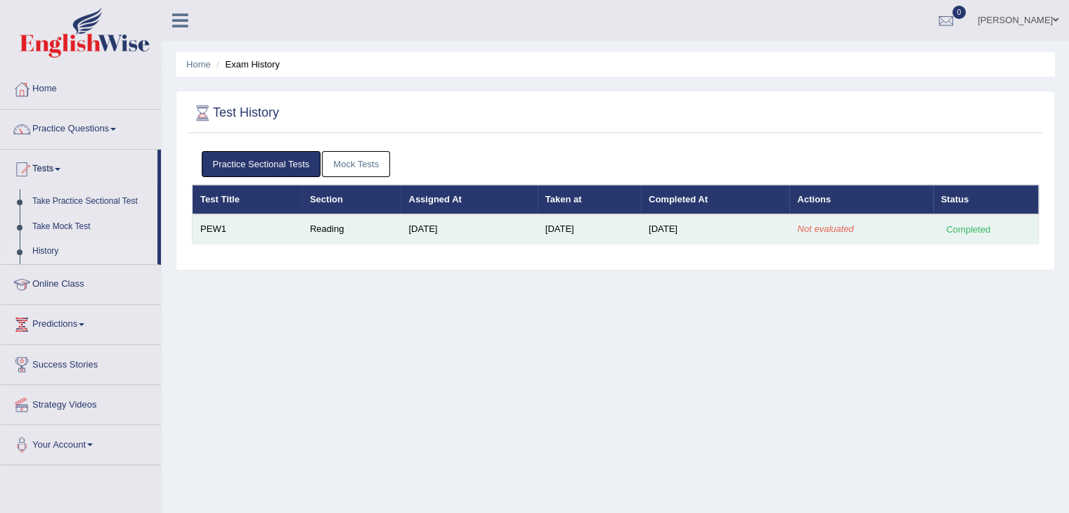
click at [216, 229] on td "PEW1" at bounding box center [248, 229] width 110 height 30
click at [315, 231] on td "Reading" at bounding box center [351, 229] width 99 height 30
click at [427, 226] on td "[DATE]" at bounding box center [469, 229] width 136 height 30
click at [538, 227] on td "[DATE]" at bounding box center [589, 229] width 103 height 30
click at [681, 231] on td "[DATE]" at bounding box center [715, 229] width 149 height 30
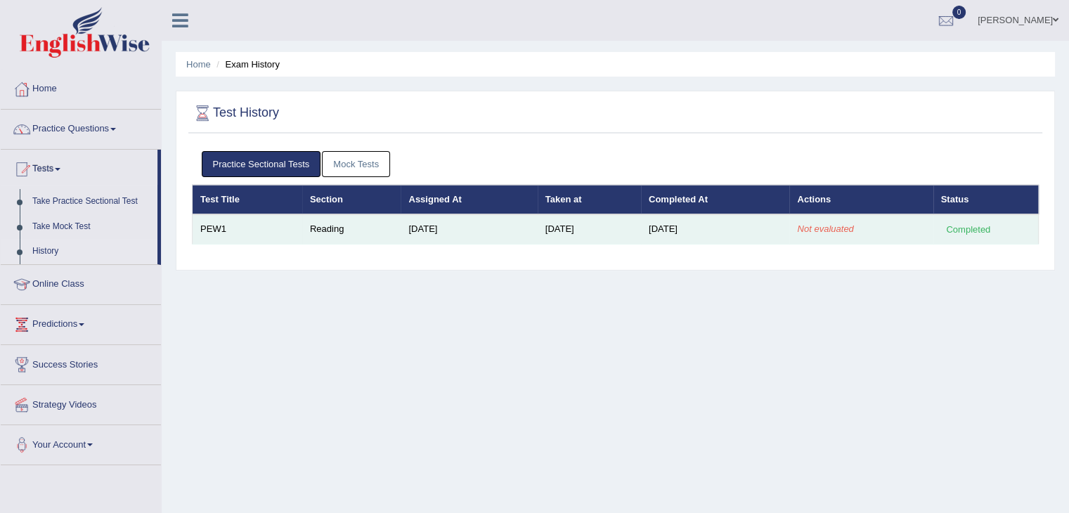
click at [972, 228] on div "Completed" at bounding box center [968, 229] width 55 height 15
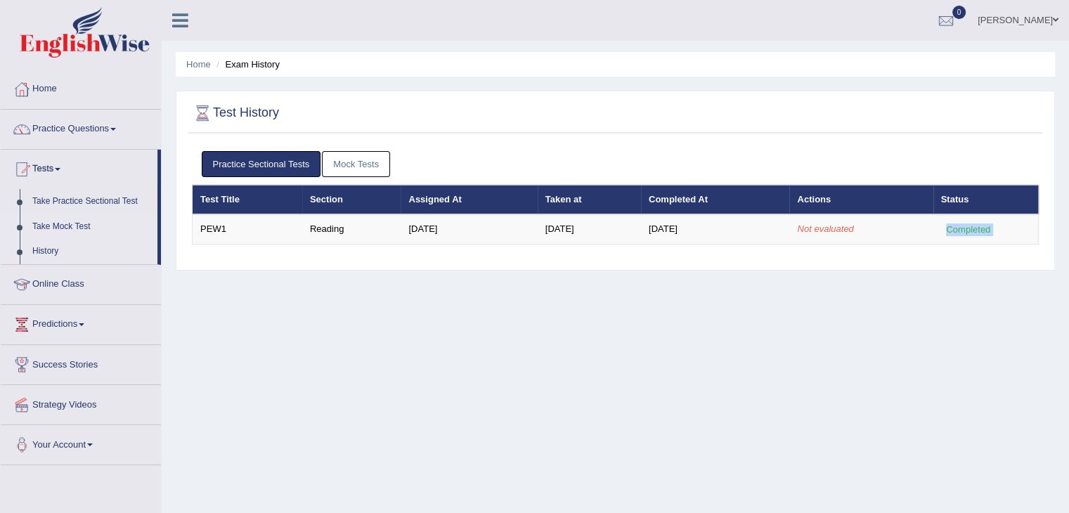
click at [70, 229] on link "Take Mock Test" at bounding box center [91, 226] width 131 height 25
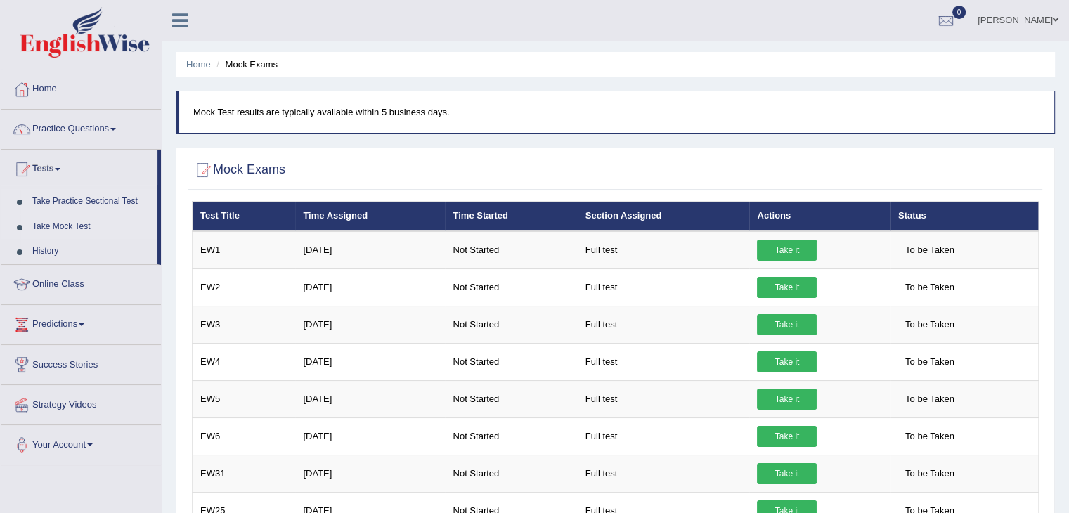
click at [78, 200] on link "Take Practice Sectional Test" at bounding box center [91, 201] width 131 height 25
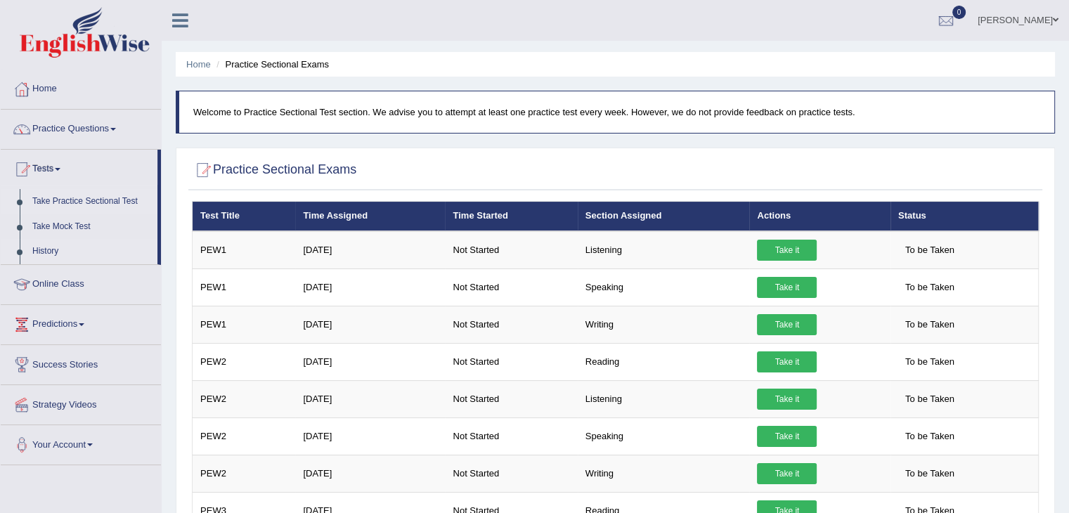
click at [51, 250] on link "History" at bounding box center [91, 251] width 131 height 25
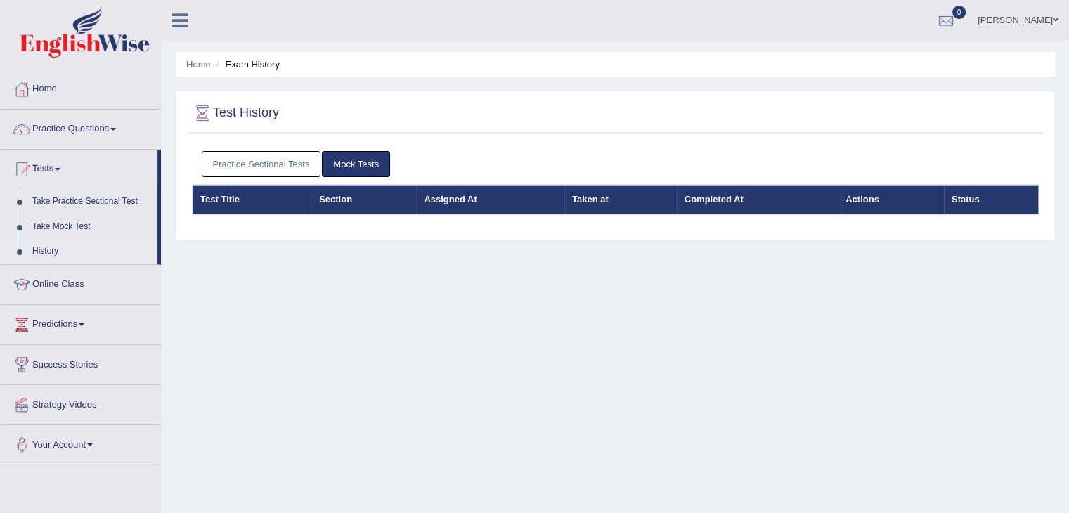
click at [246, 172] on link "Practice Sectional Tests" at bounding box center [262, 164] width 120 height 26
